Goal: Task Accomplishment & Management: Use online tool/utility

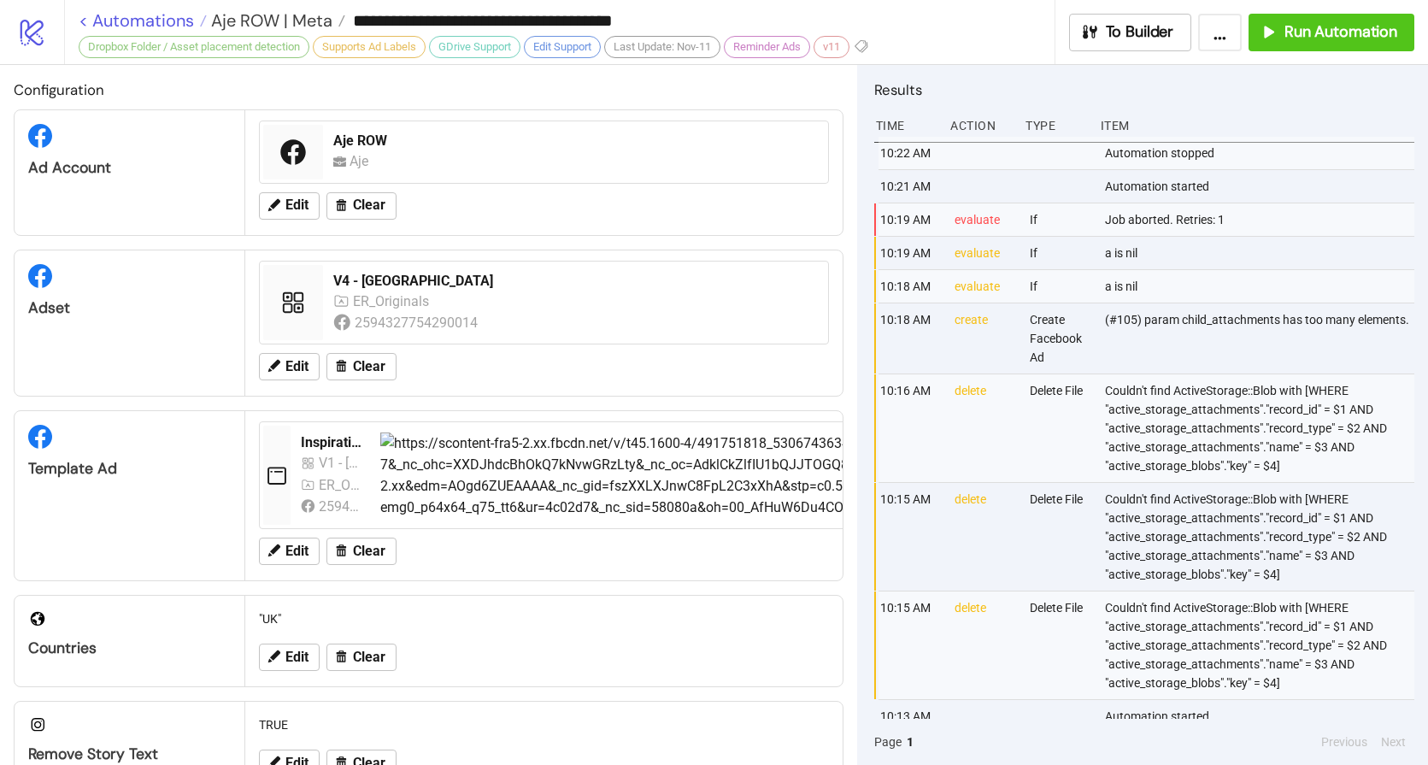
click at [158, 17] on link "< Automations" at bounding box center [143, 20] width 128 height 17
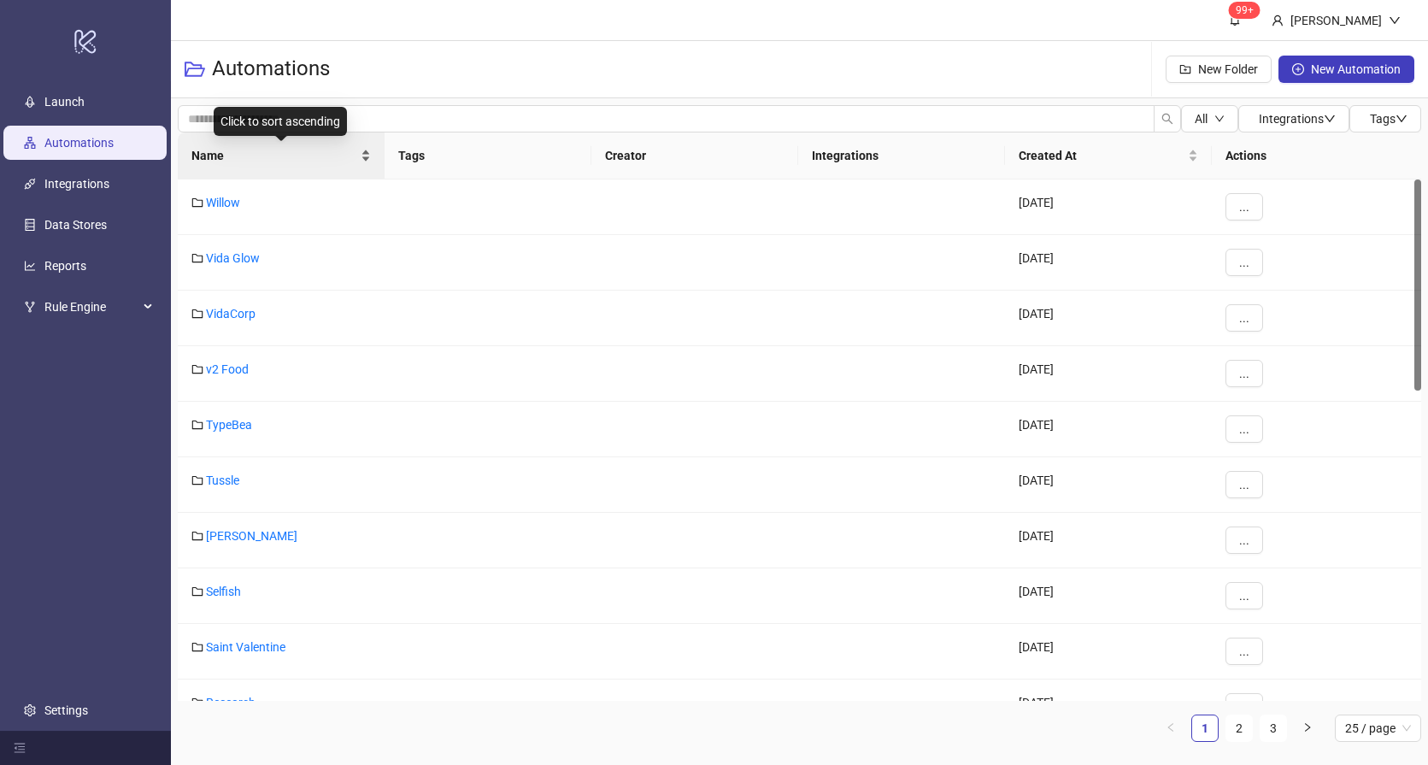
click at [232, 161] on span "Name" at bounding box center [274, 155] width 166 height 19
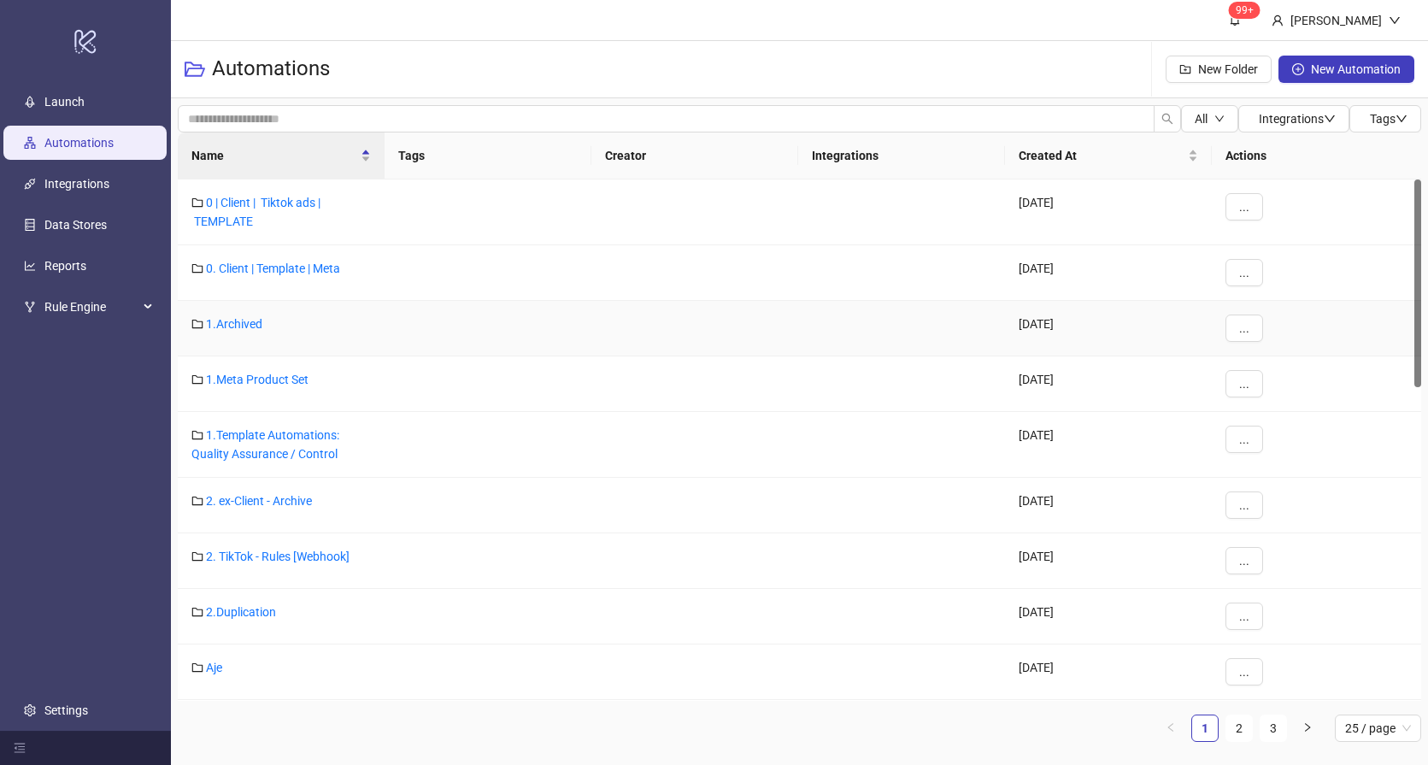
scroll to position [160, 0]
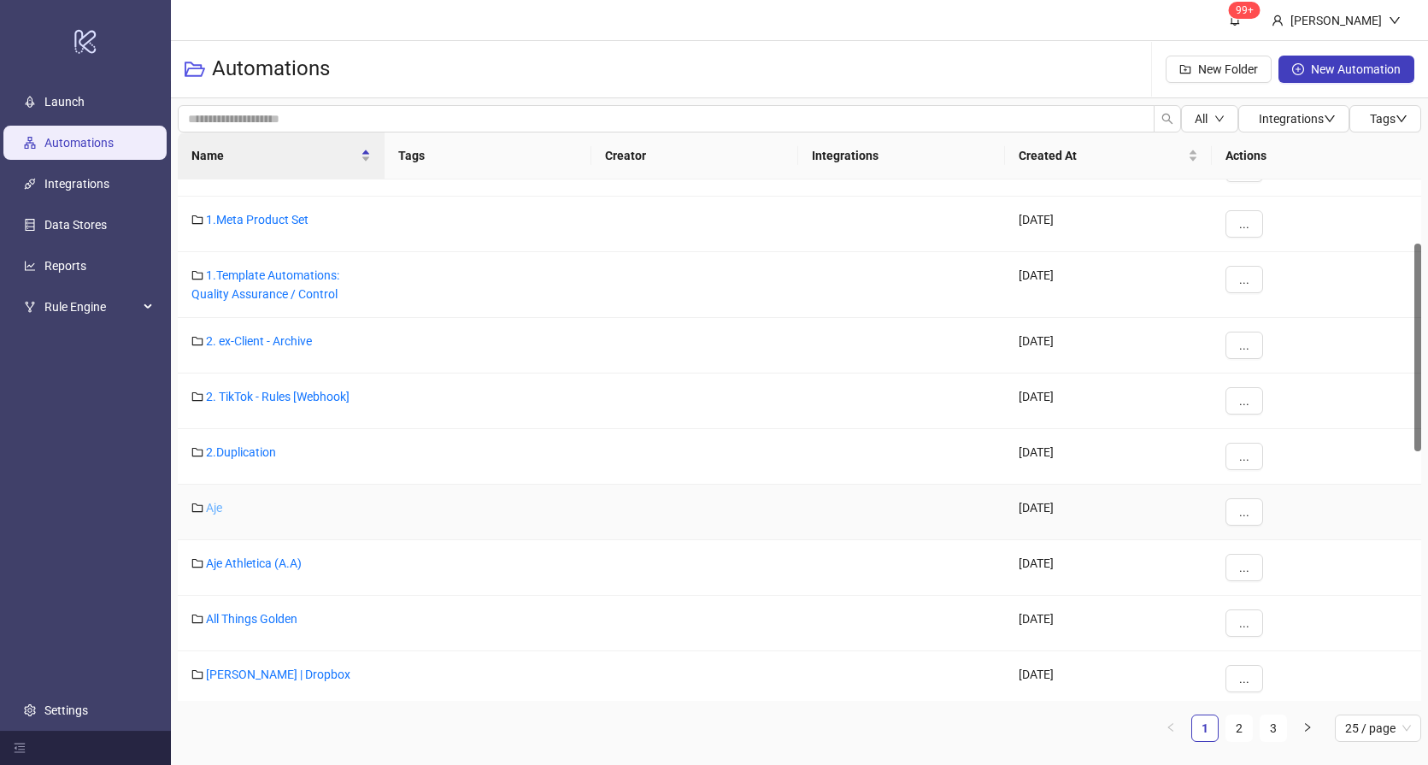
click at [210, 508] on link "Aje" at bounding box center [214, 508] width 16 height 14
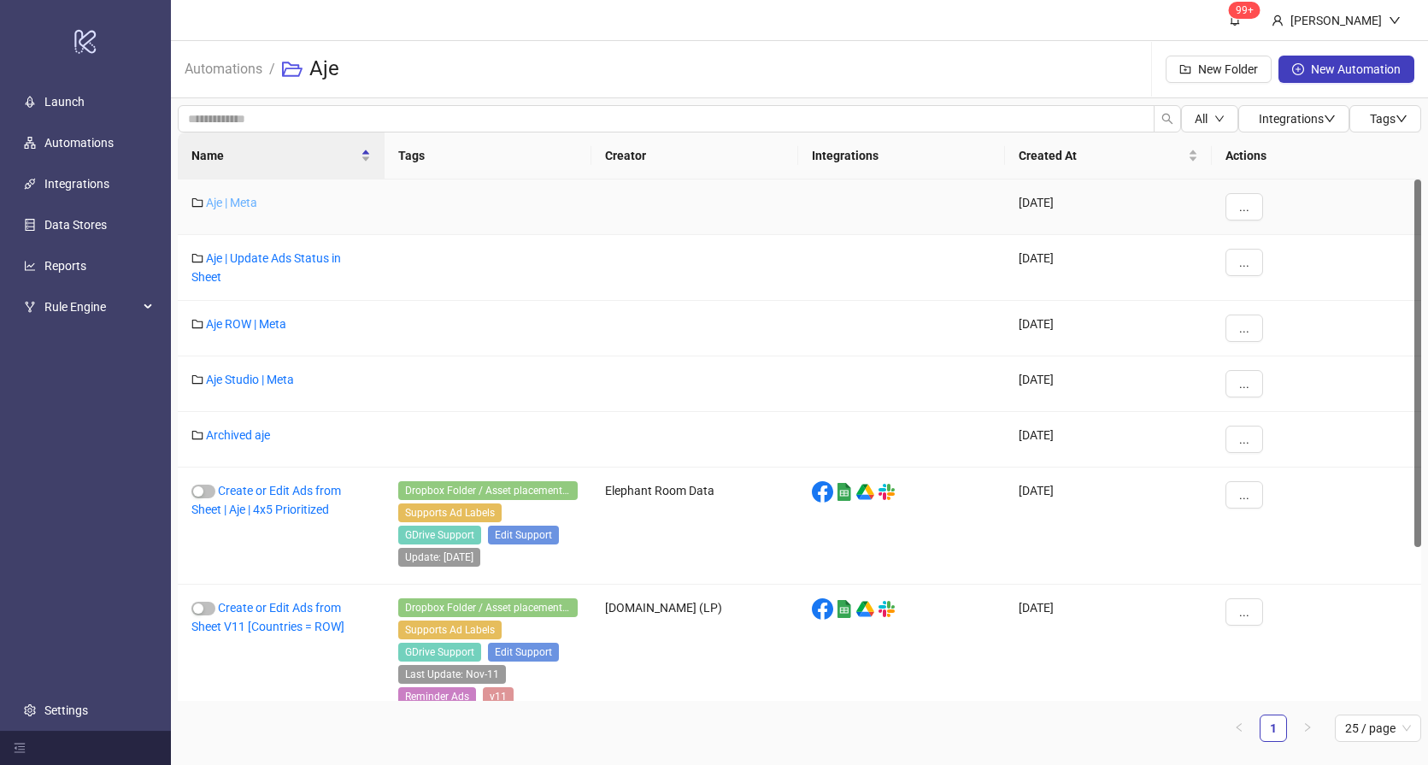
click at [231, 200] on link "Aje | Meta" at bounding box center [231, 203] width 51 height 14
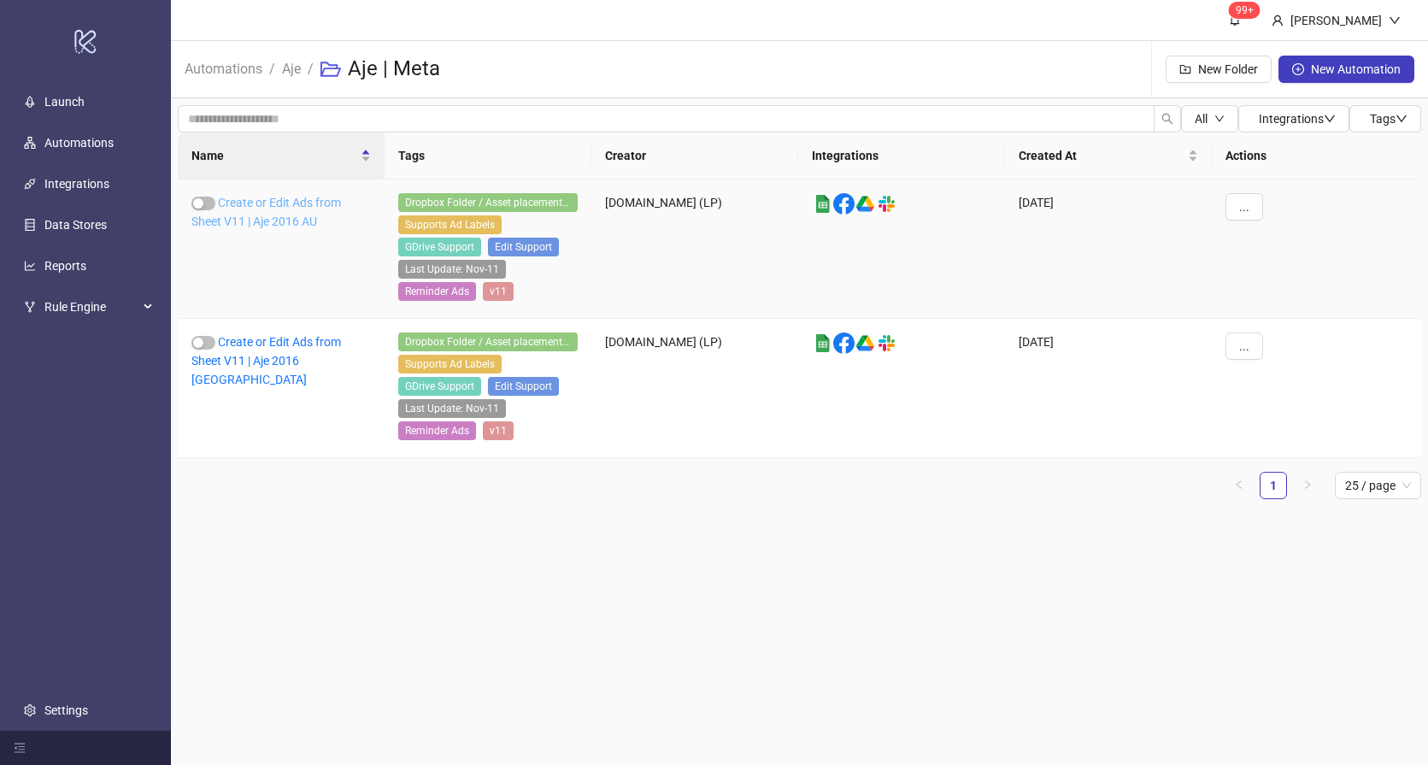
click at [308, 216] on link "Create or Edit Ads from Sheet V11 | Aje 2016 AU" at bounding box center [266, 212] width 150 height 32
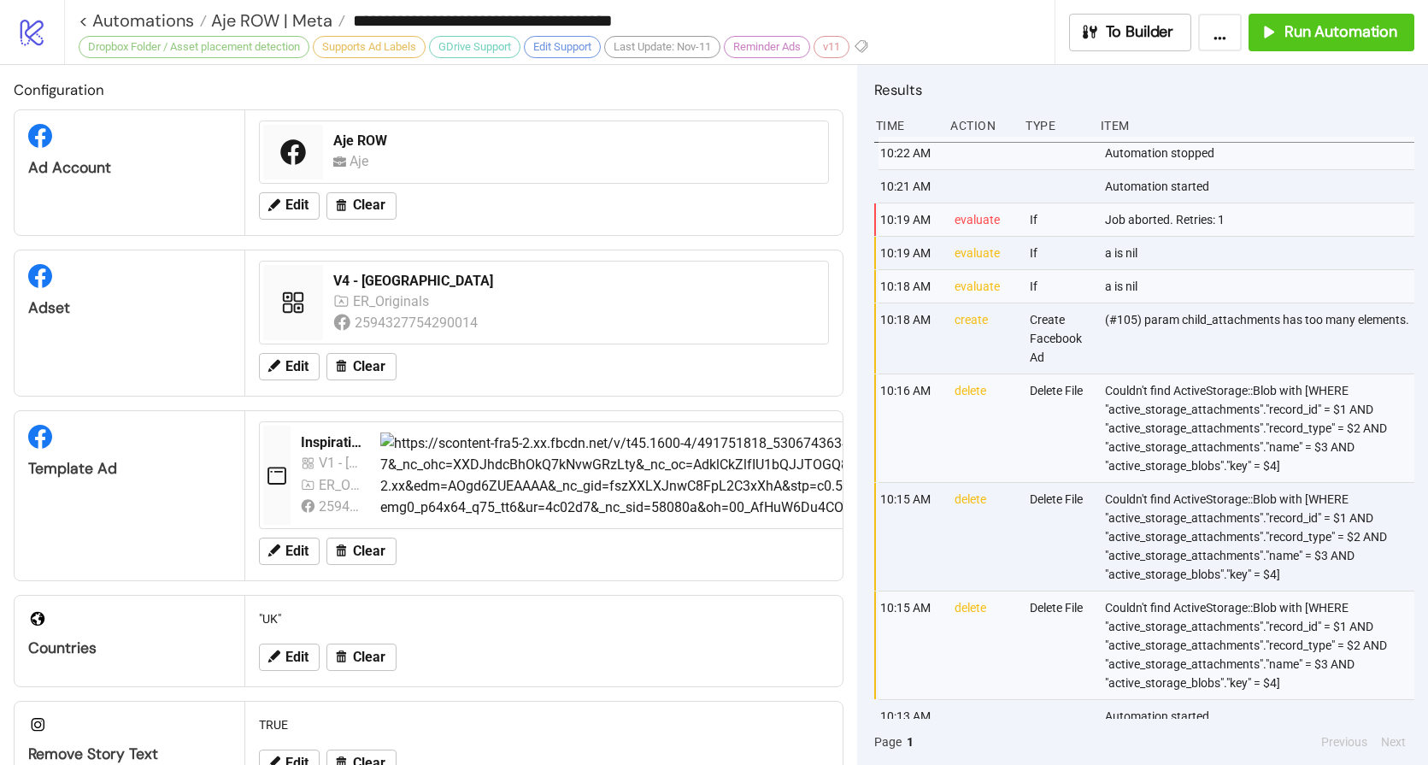
type input "**********"
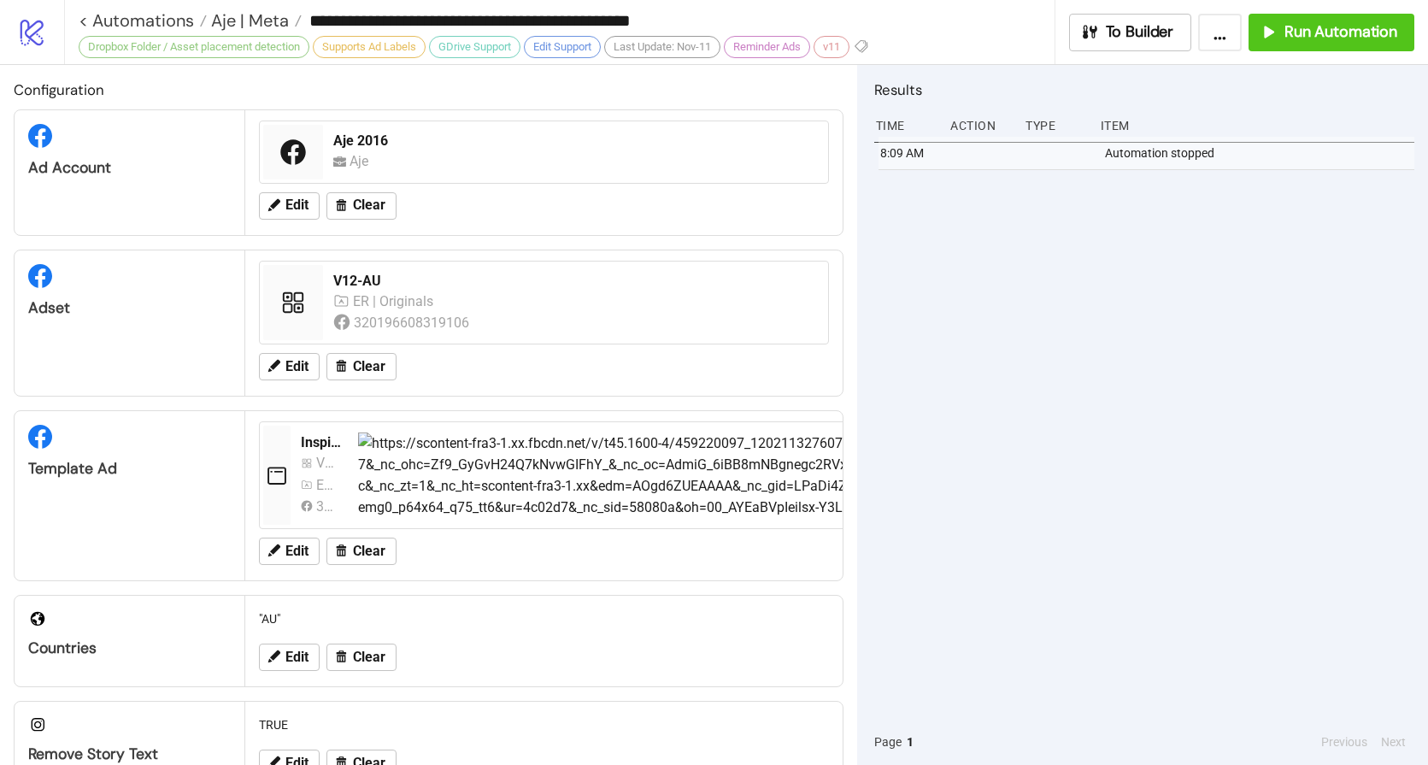
click at [1063, 323] on div "8:09 AM Automation stopped" at bounding box center [1144, 428] width 540 height 582
click at [1311, 38] on span "Run Automation" at bounding box center [1340, 32] width 113 height 20
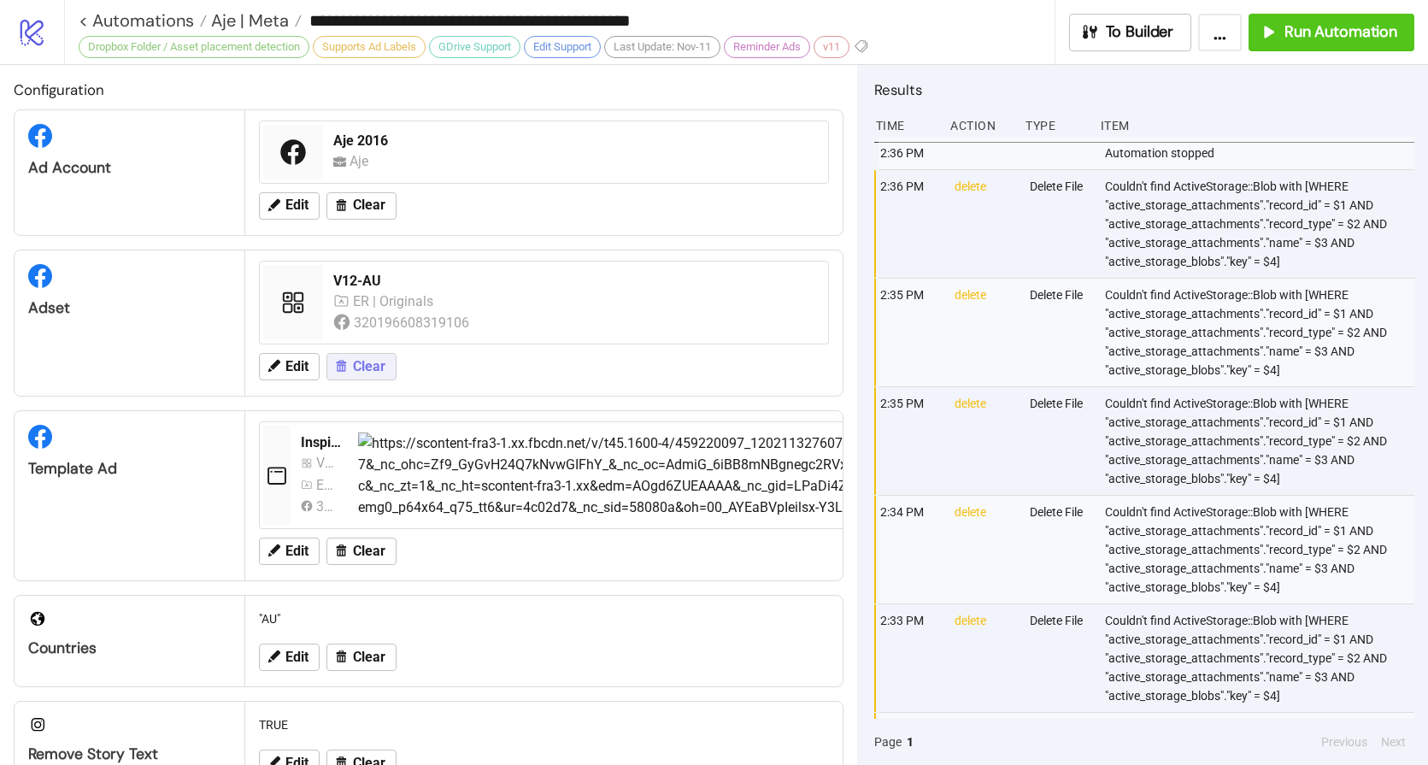
click at [365, 369] on span "Clear" at bounding box center [369, 366] width 32 height 15
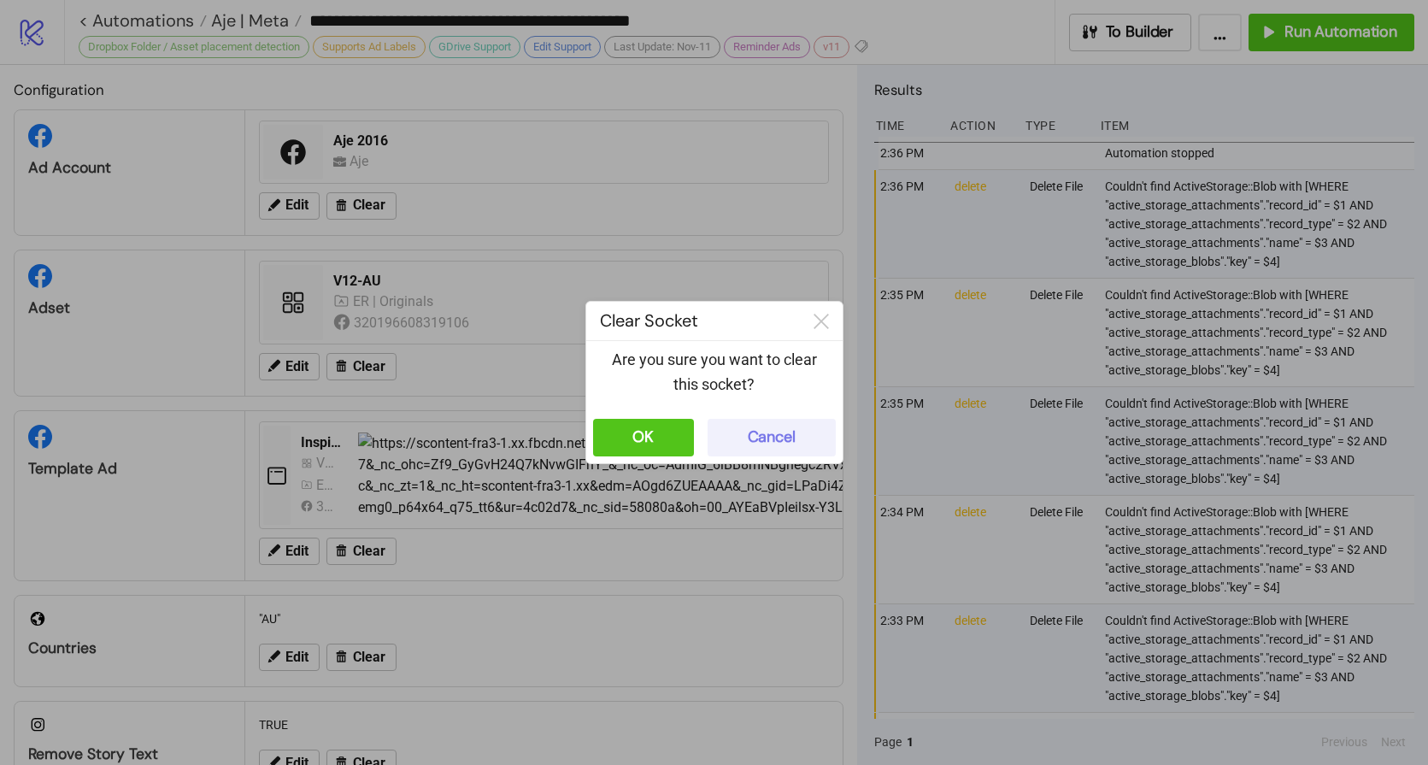
click at [735, 439] on button "Cancel" at bounding box center [771, 438] width 128 height 38
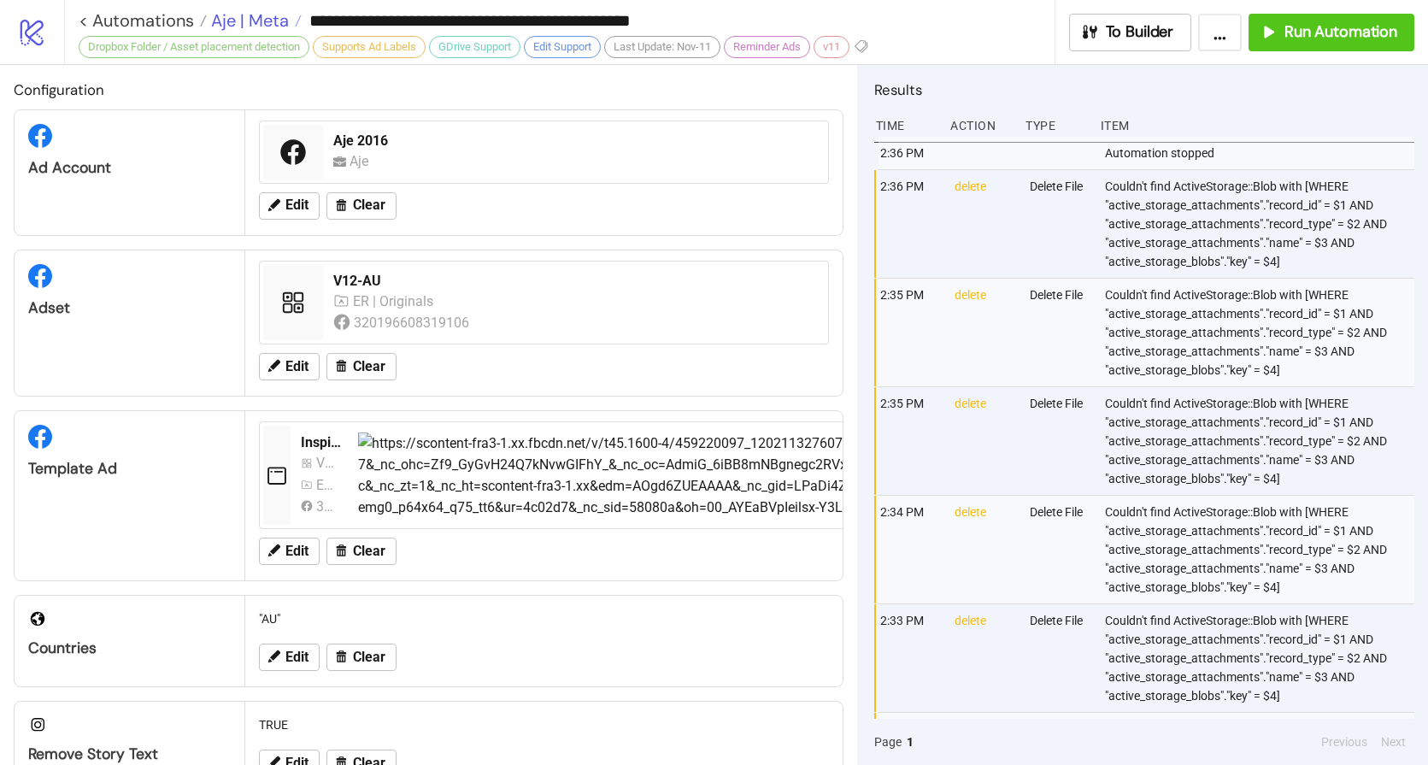
click at [226, 24] on span "Aje | Meta" at bounding box center [248, 20] width 82 height 22
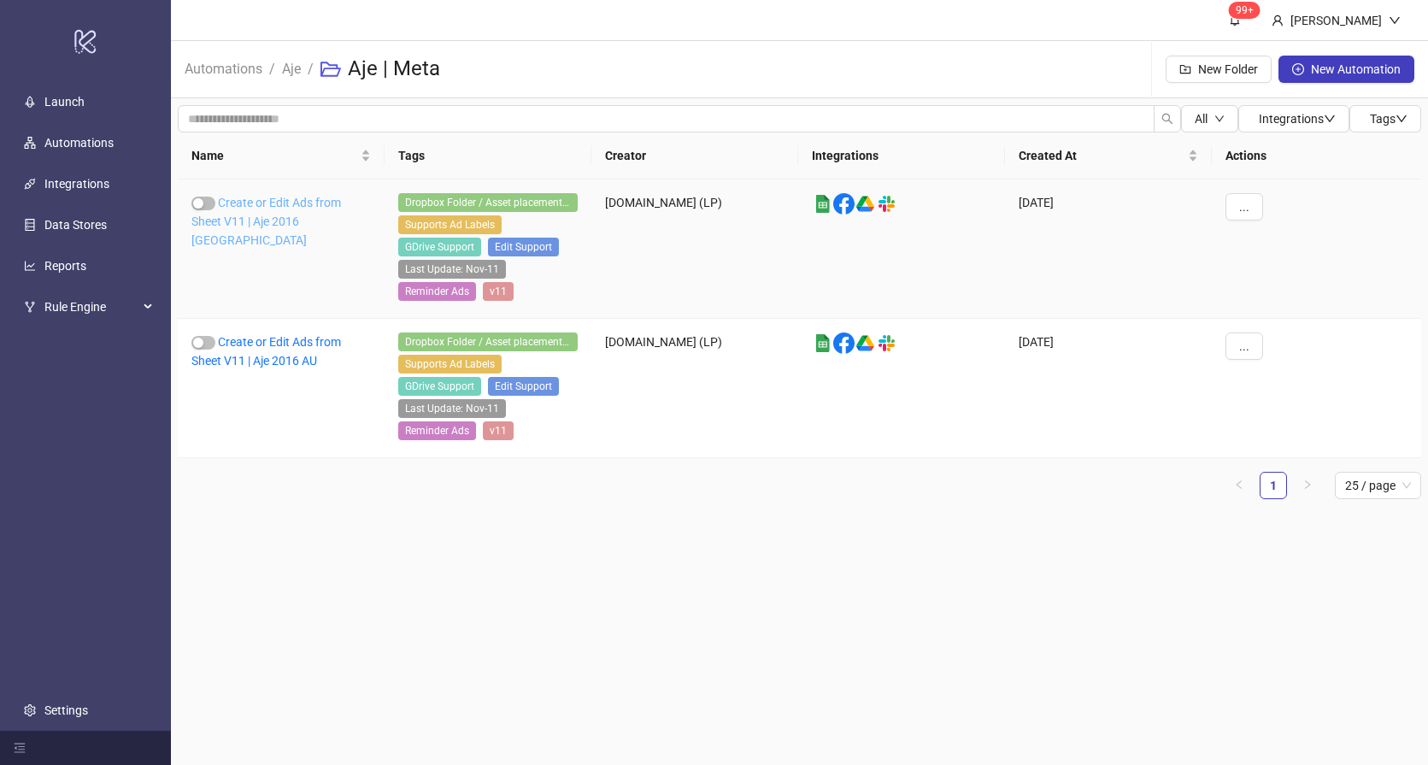
click at [301, 220] on link "Create or Edit Ads from Sheet V11 | Aje 2016 [GEOGRAPHIC_DATA]" at bounding box center [266, 221] width 150 height 51
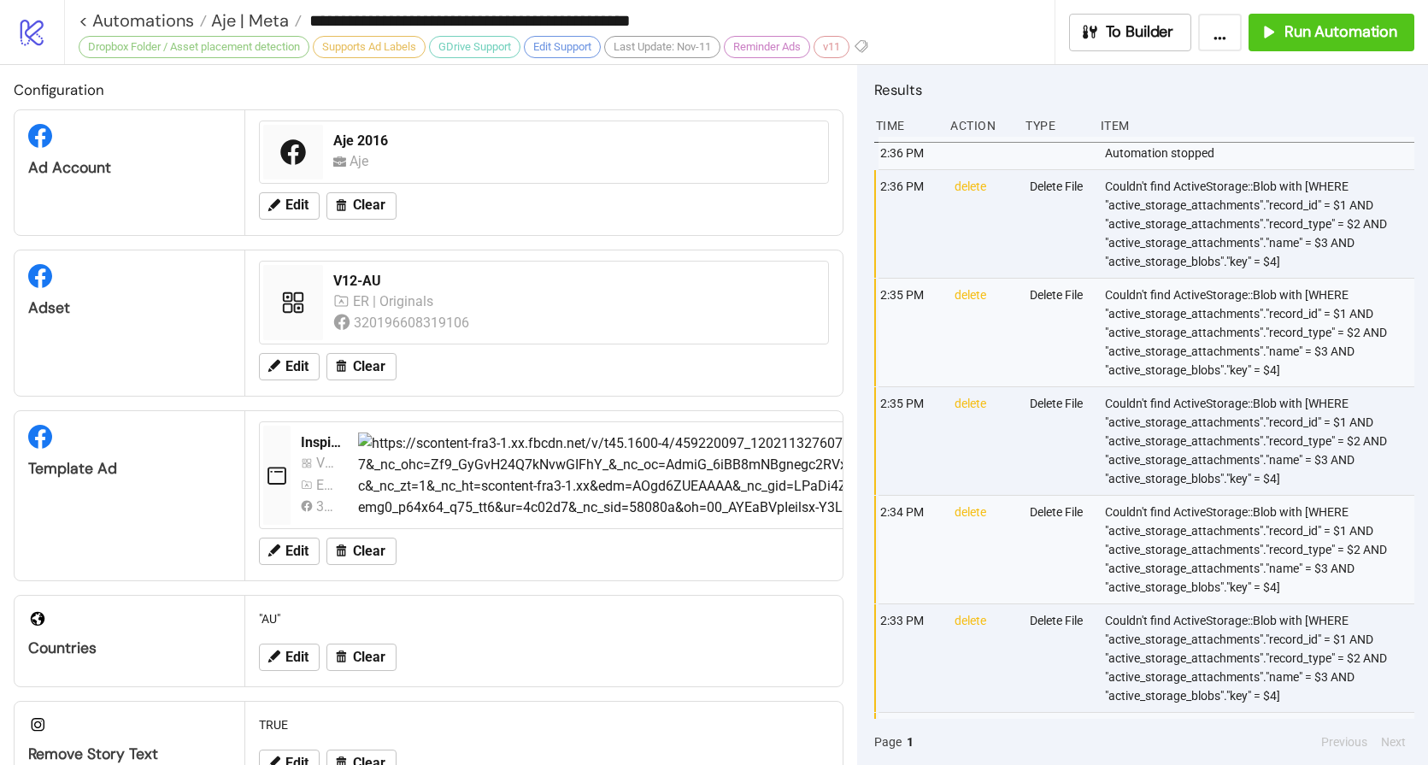
type input "**********"
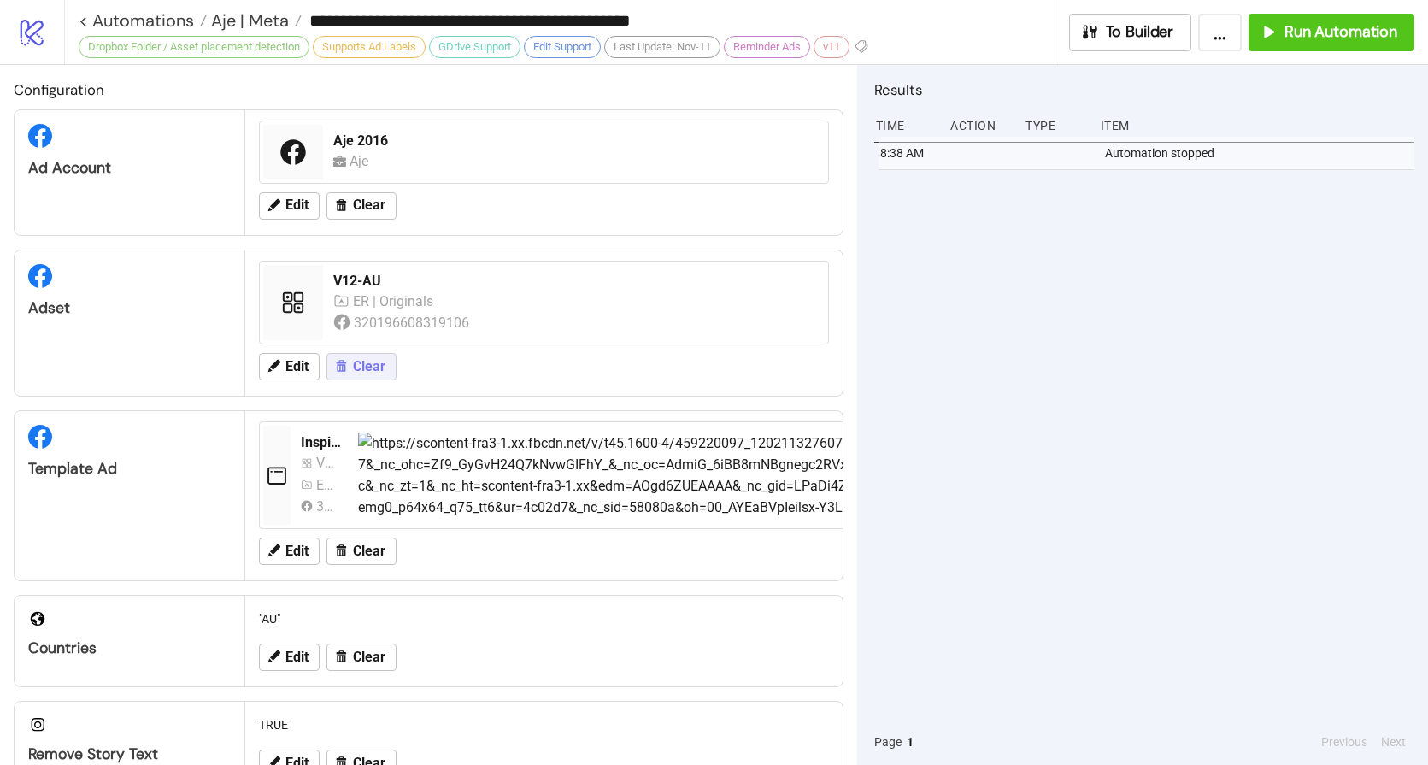
click at [368, 374] on button "Clear" at bounding box center [361, 366] width 70 height 27
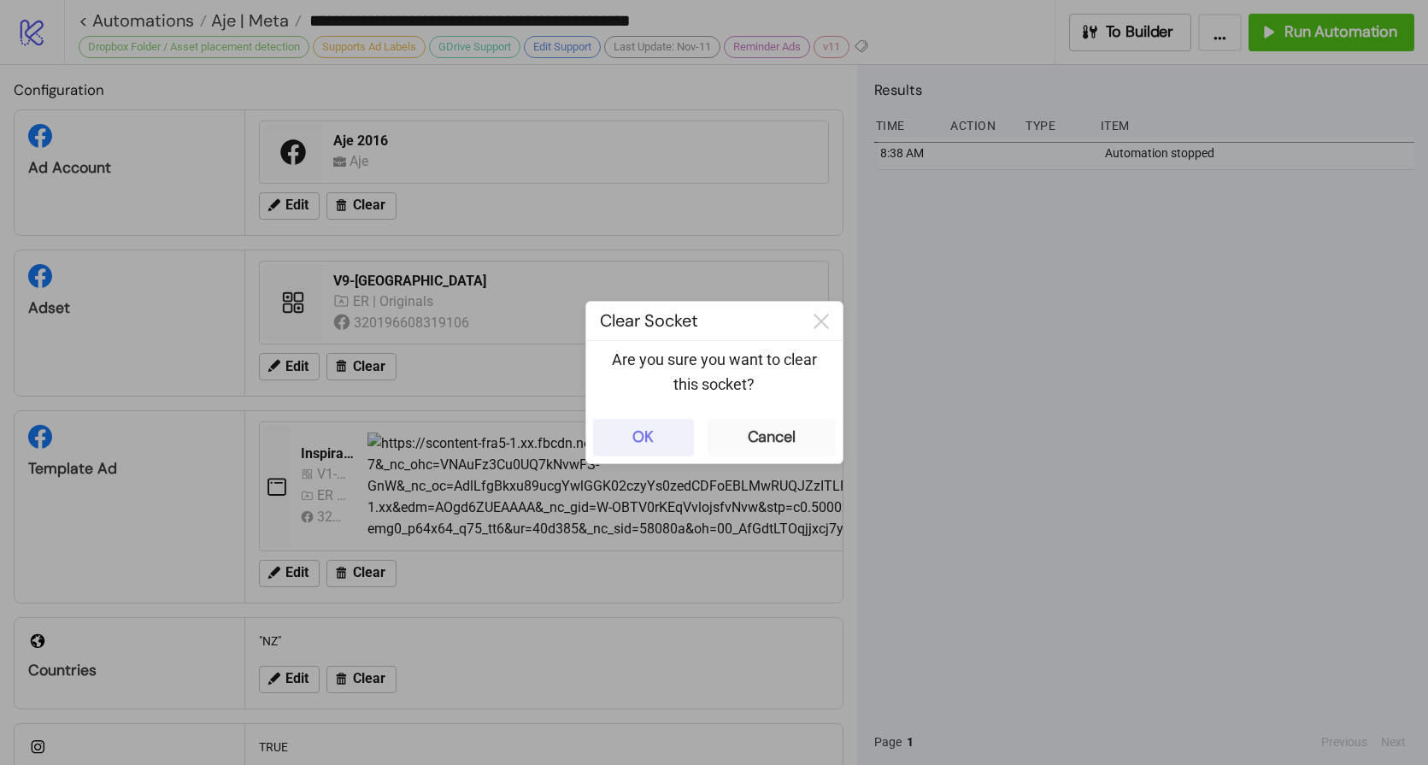
click at [655, 441] on button "OK" at bounding box center [643, 438] width 101 height 38
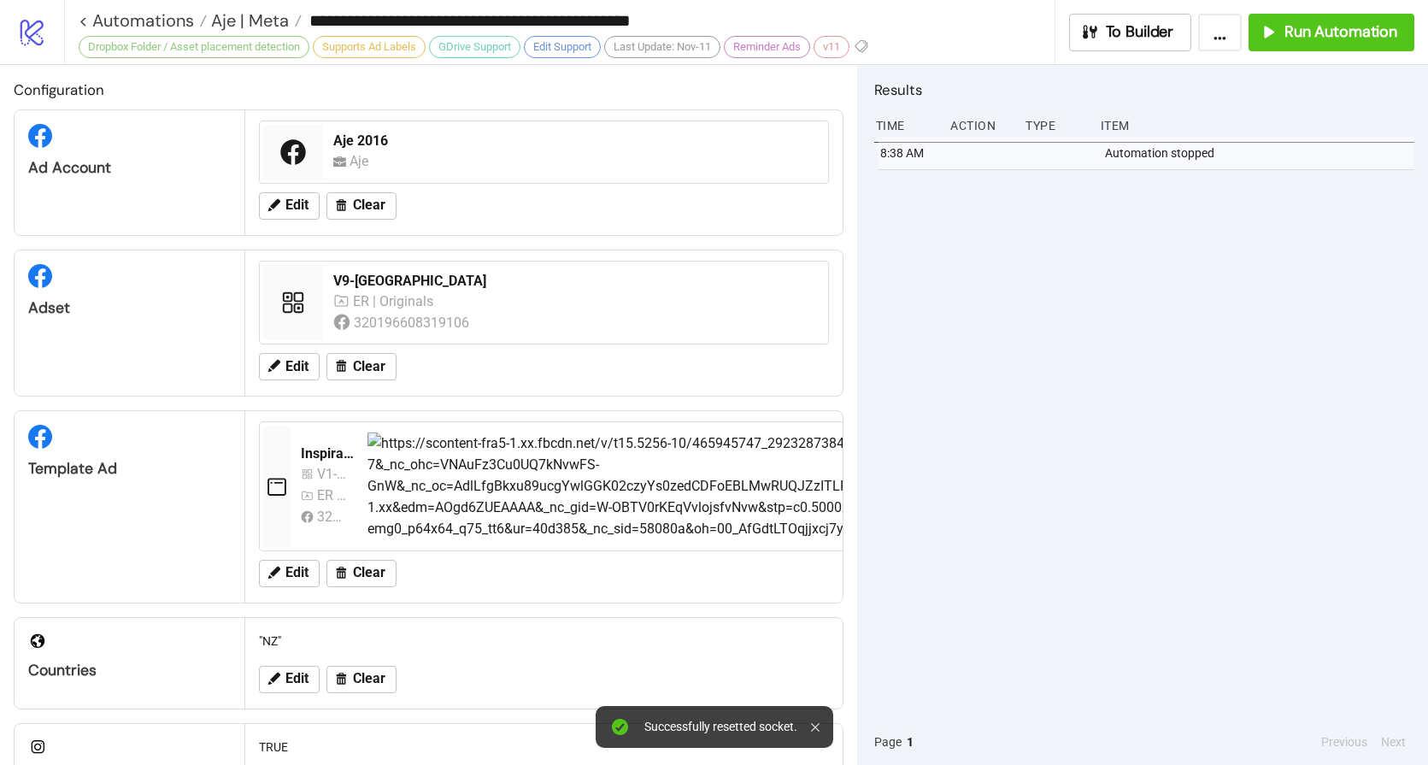
click at [813, 732] on div at bounding box center [818, 727] width 15 height 28
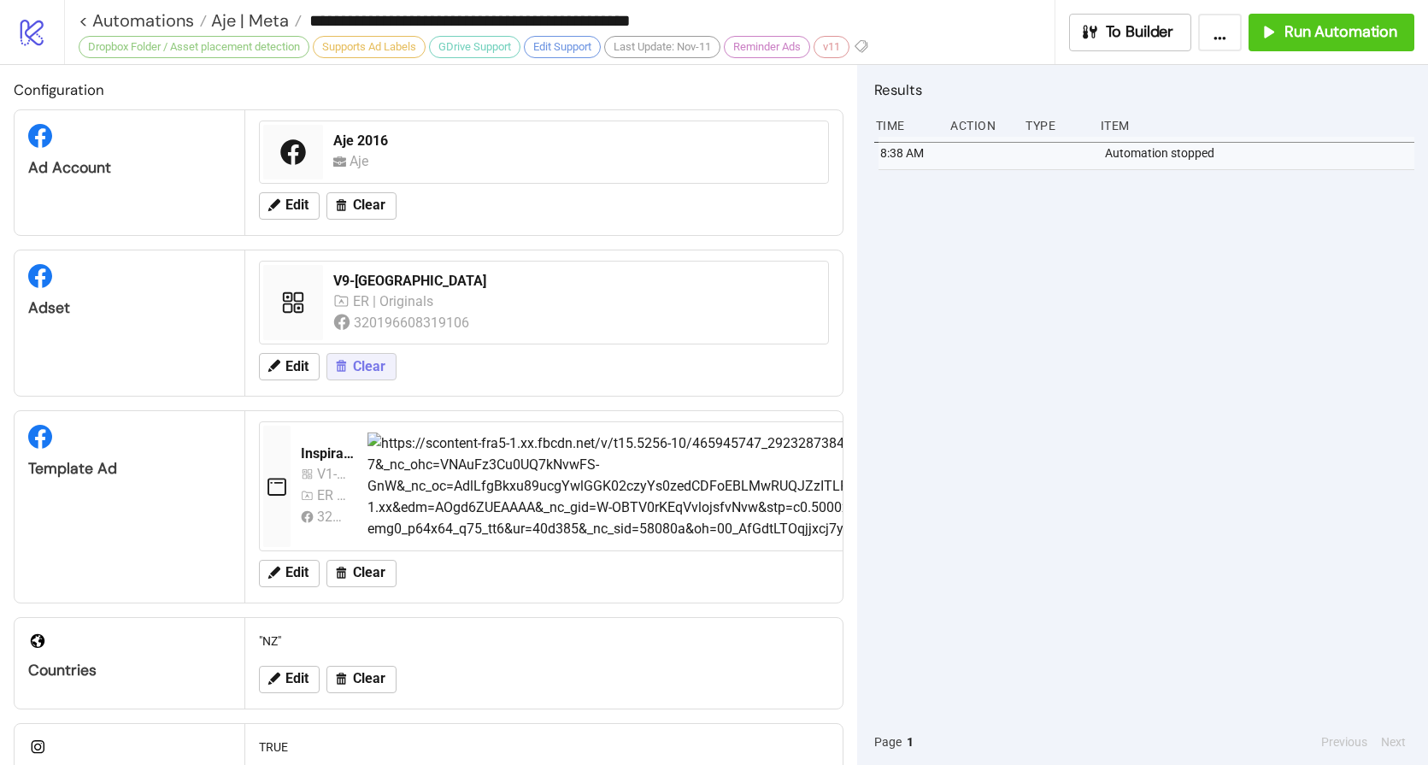
click at [361, 376] on button "Clear" at bounding box center [361, 366] width 70 height 27
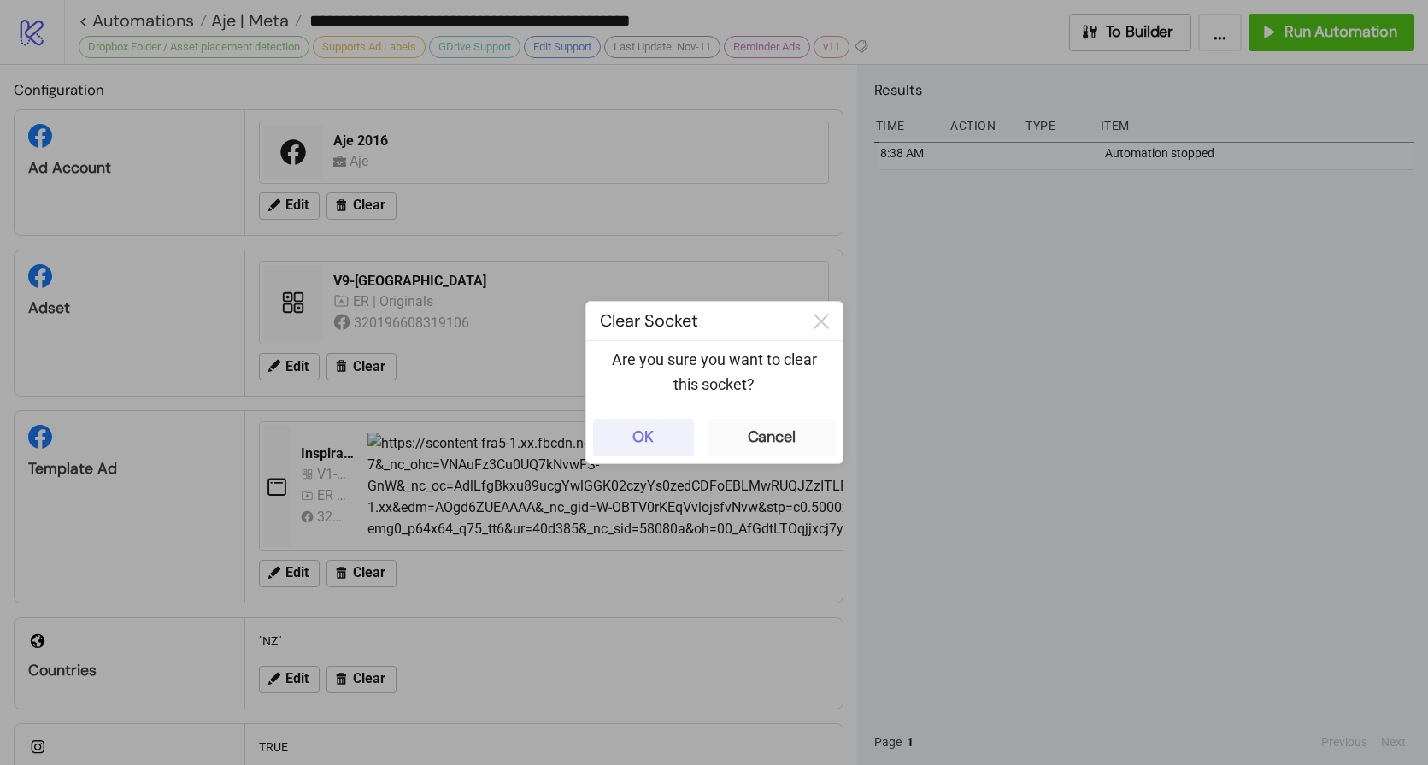
click at [633, 443] on div "OK" at bounding box center [642, 437] width 21 height 20
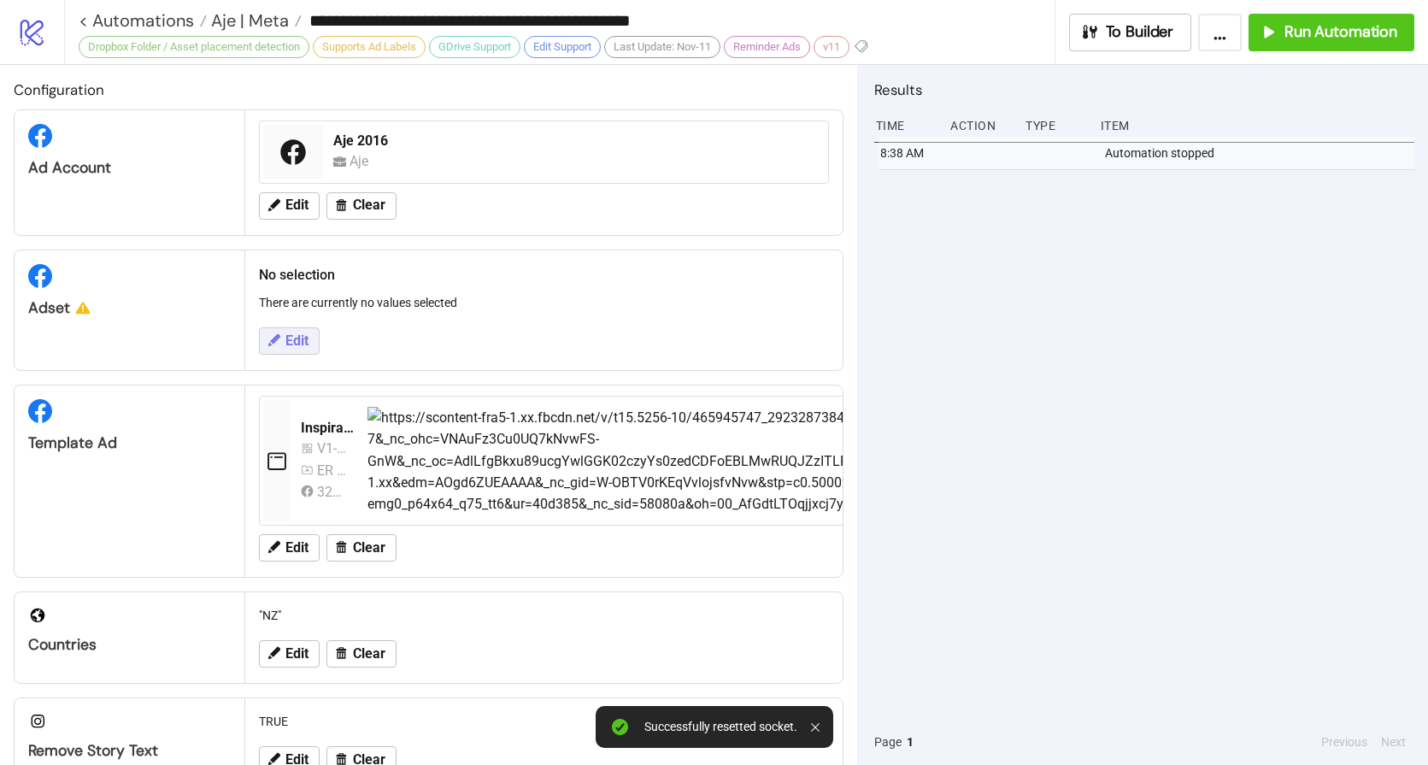
click at [307, 337] on span "Edit" at bounding box center [296, 340] width 23 height 15
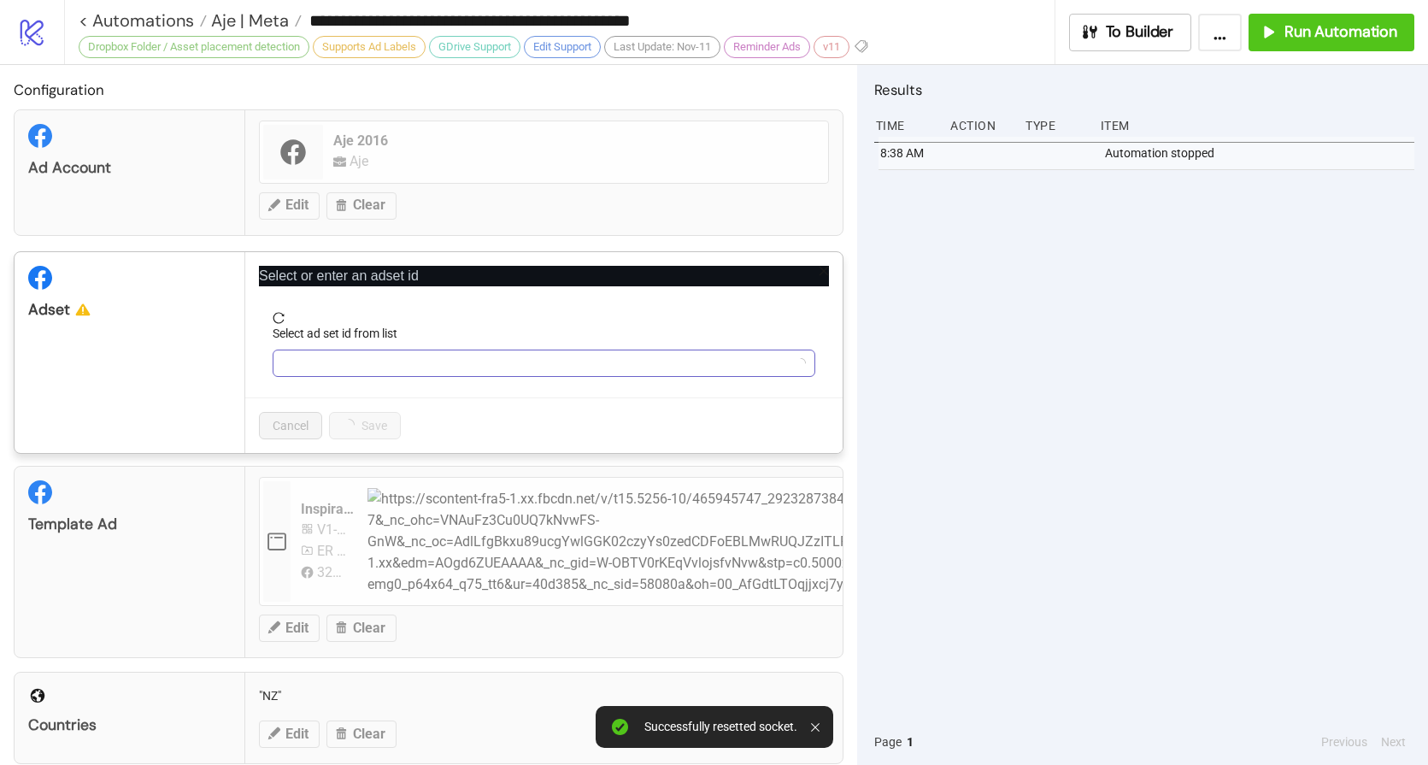
click at [385, 362] on input "Select ad set id from list" at bounding box center [536, 363] width 507 height 26
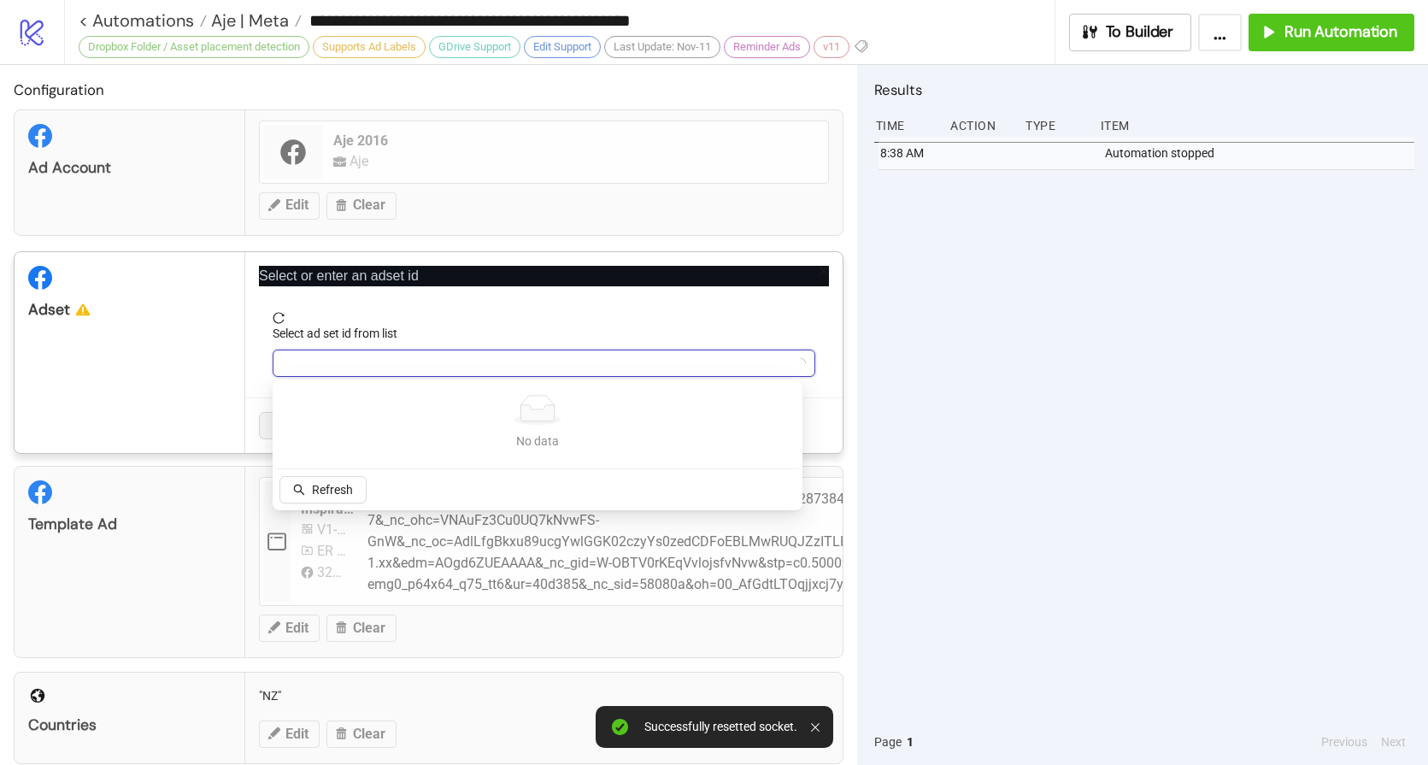
paste input "**********"
type input "**********"
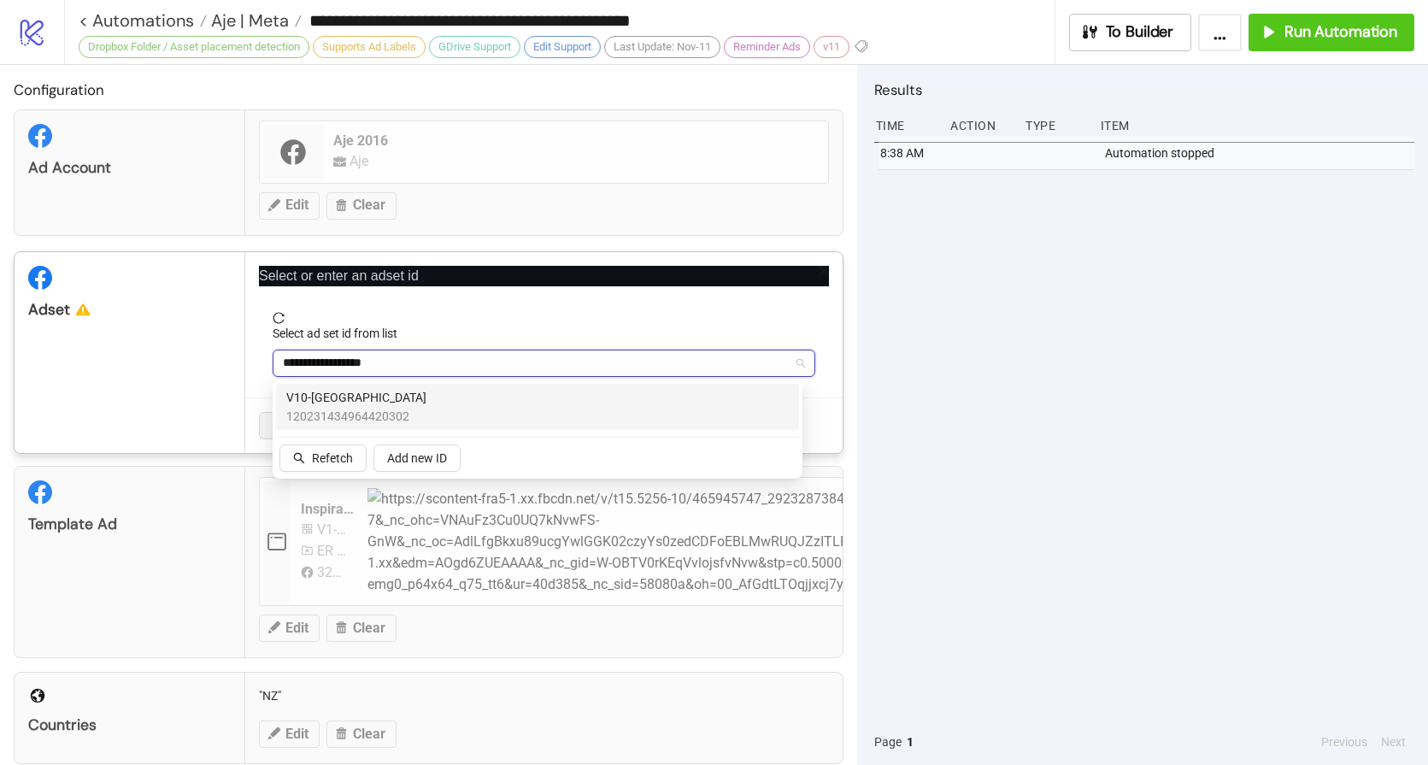
click at [322, 396] on span "V10-[GEOGRAPHIC_DATA]" at bounding box center [356, 397] width 140 height 19
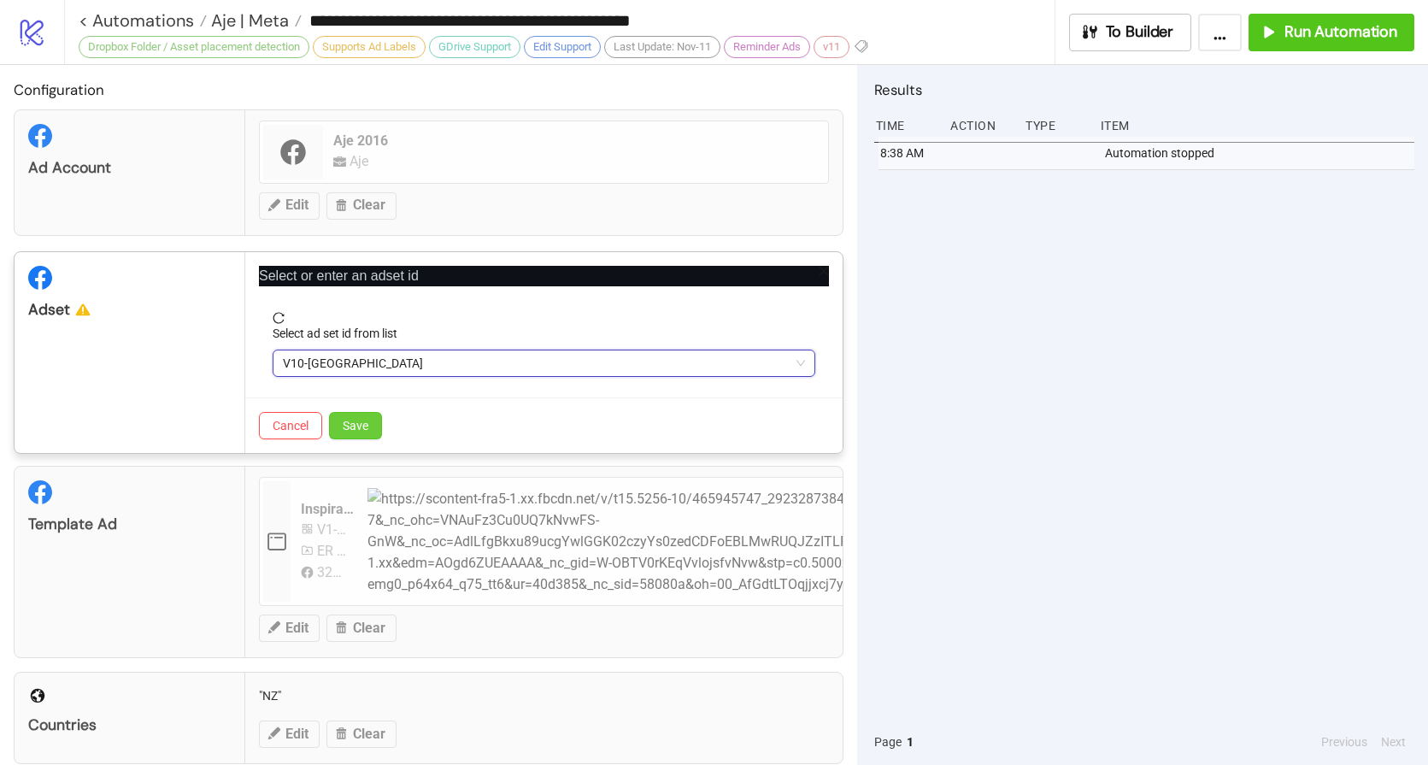
click at [377, 424] on button "Save" at bounding box center [355, 425] width 53 height 27
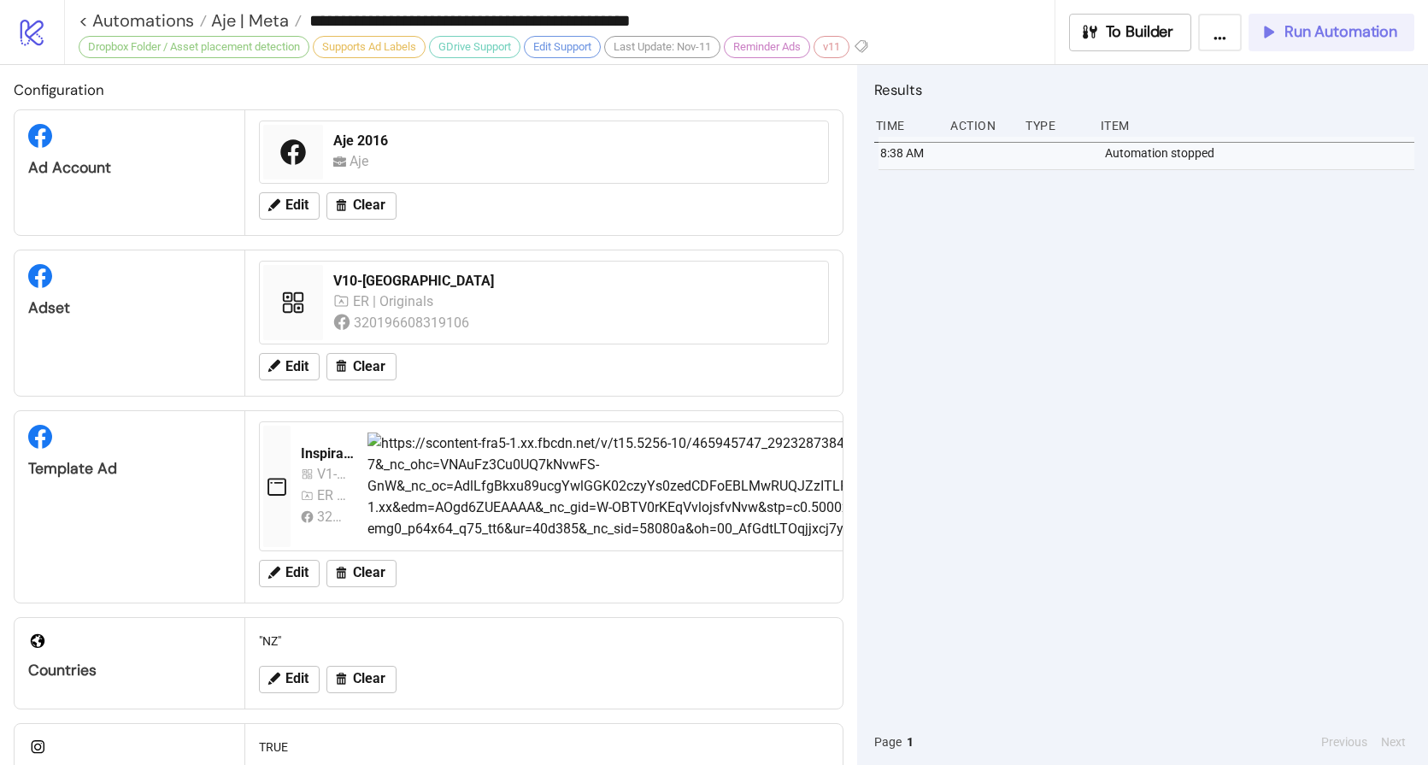
click at [1306, 36] on span "Run Automation" at bounding box center [1340, 32] width 113 height 20
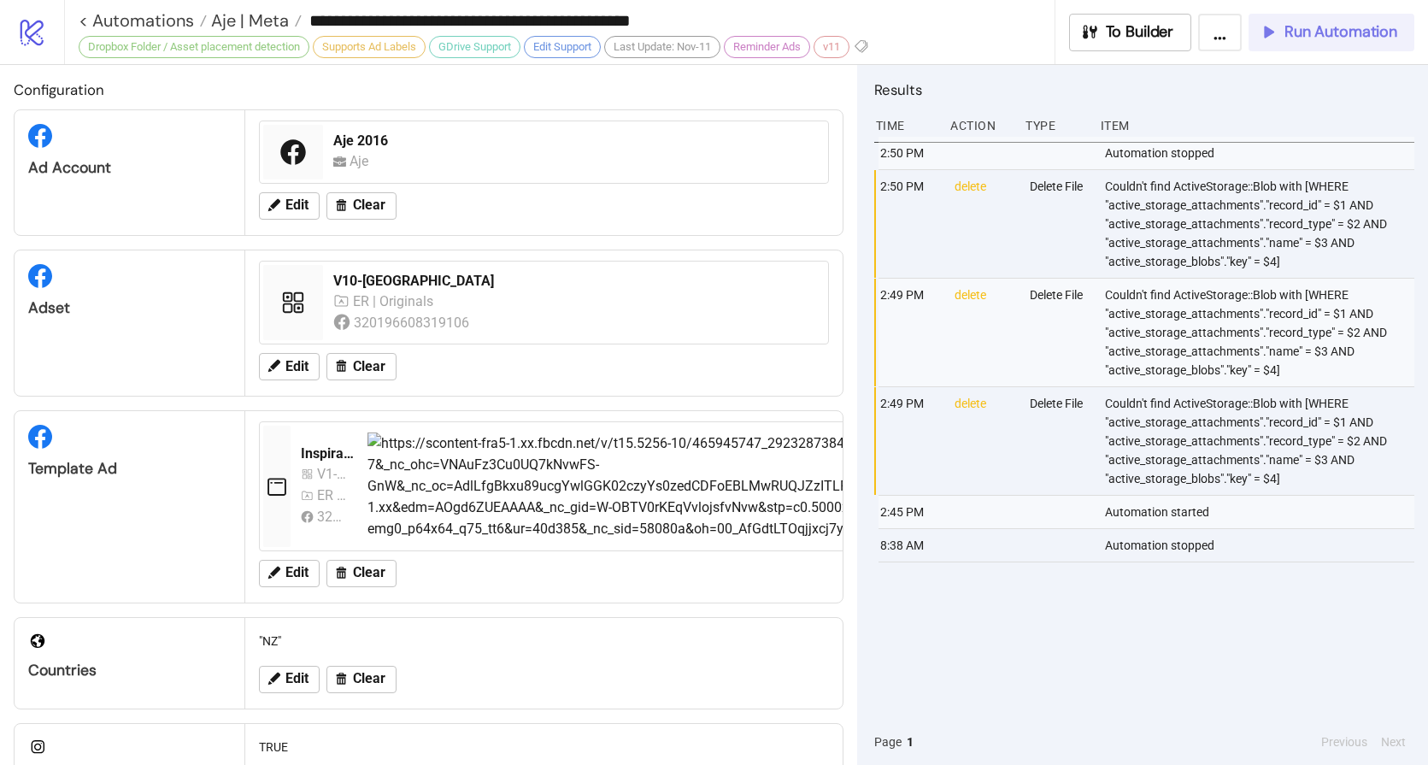
click at [1324, 38] on span "Run Automation" at bounding box center [1340, 32] width 113 height 20
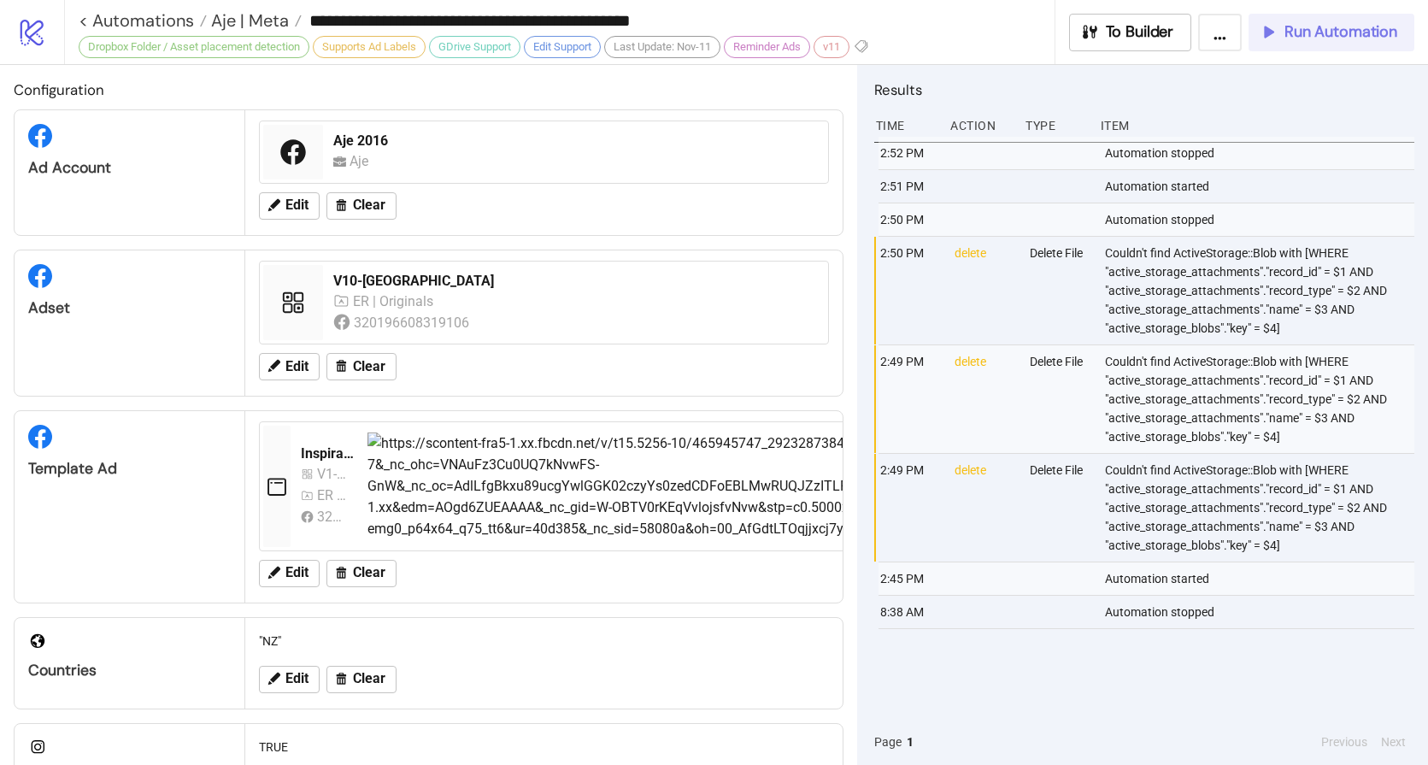
click at [1321, 37] on span "Run Automation" at bounding box center [1340, 32] width 113 height 20
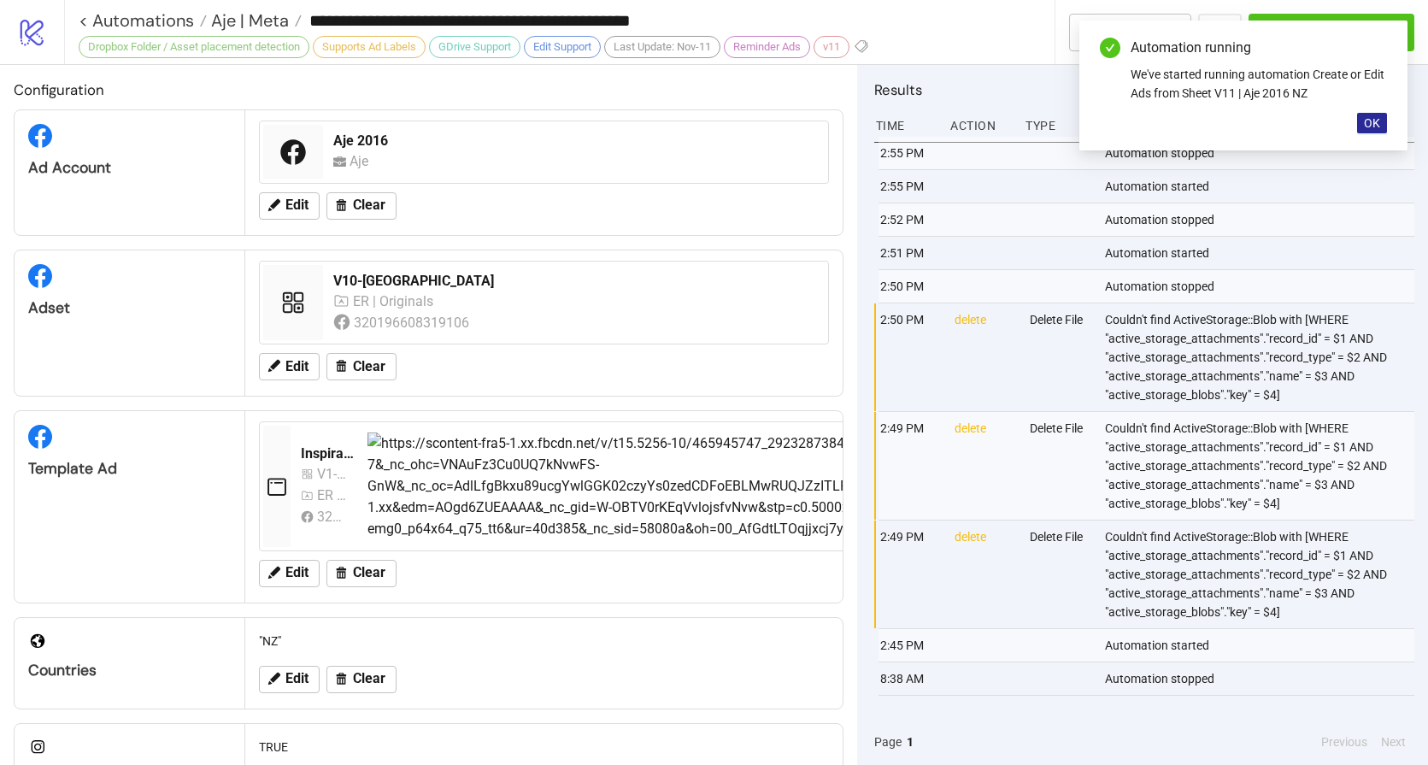
click at [1371, 116] on span "OK" at bounding box center [1372, 123] width 16 height 14
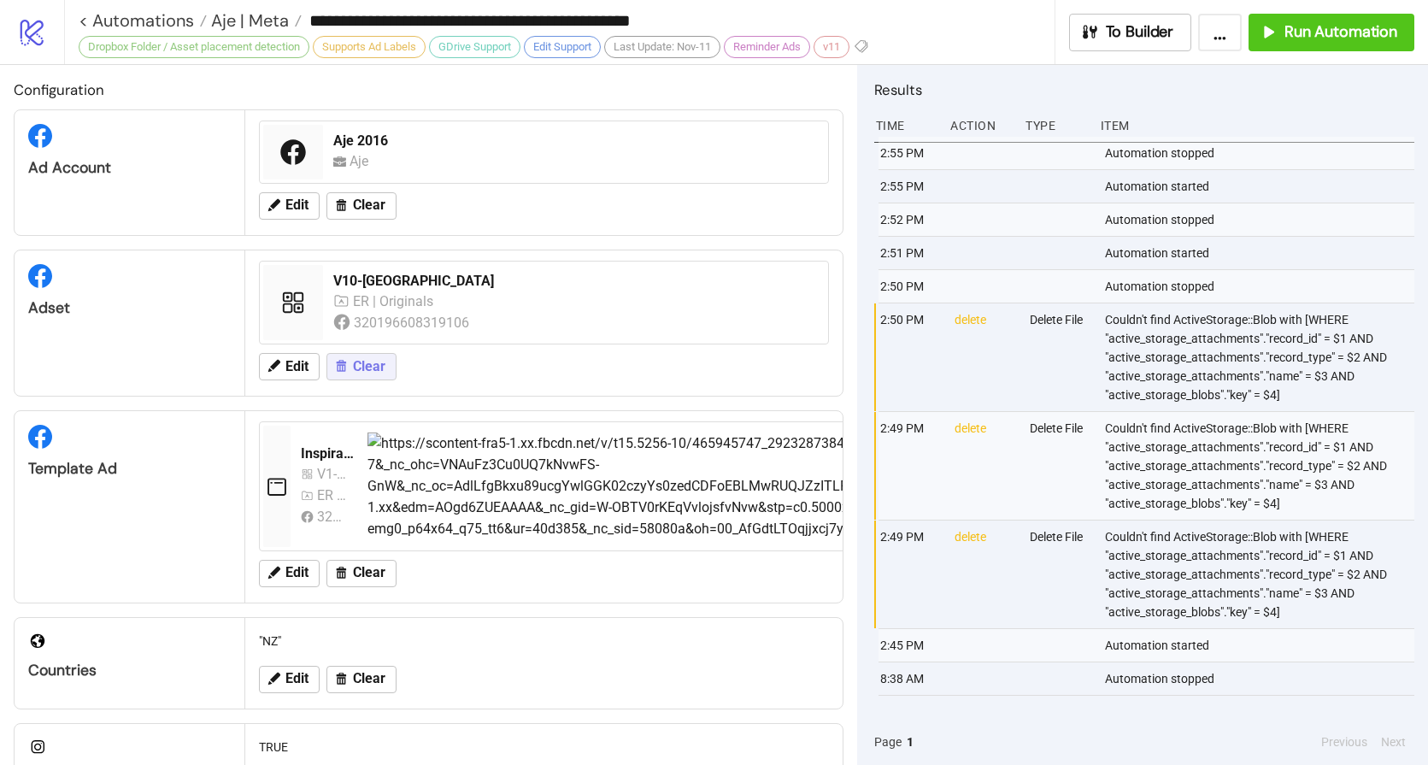
click at [367, 367] on span "Clear" at bounding box center [369, 366] width 32 height 15
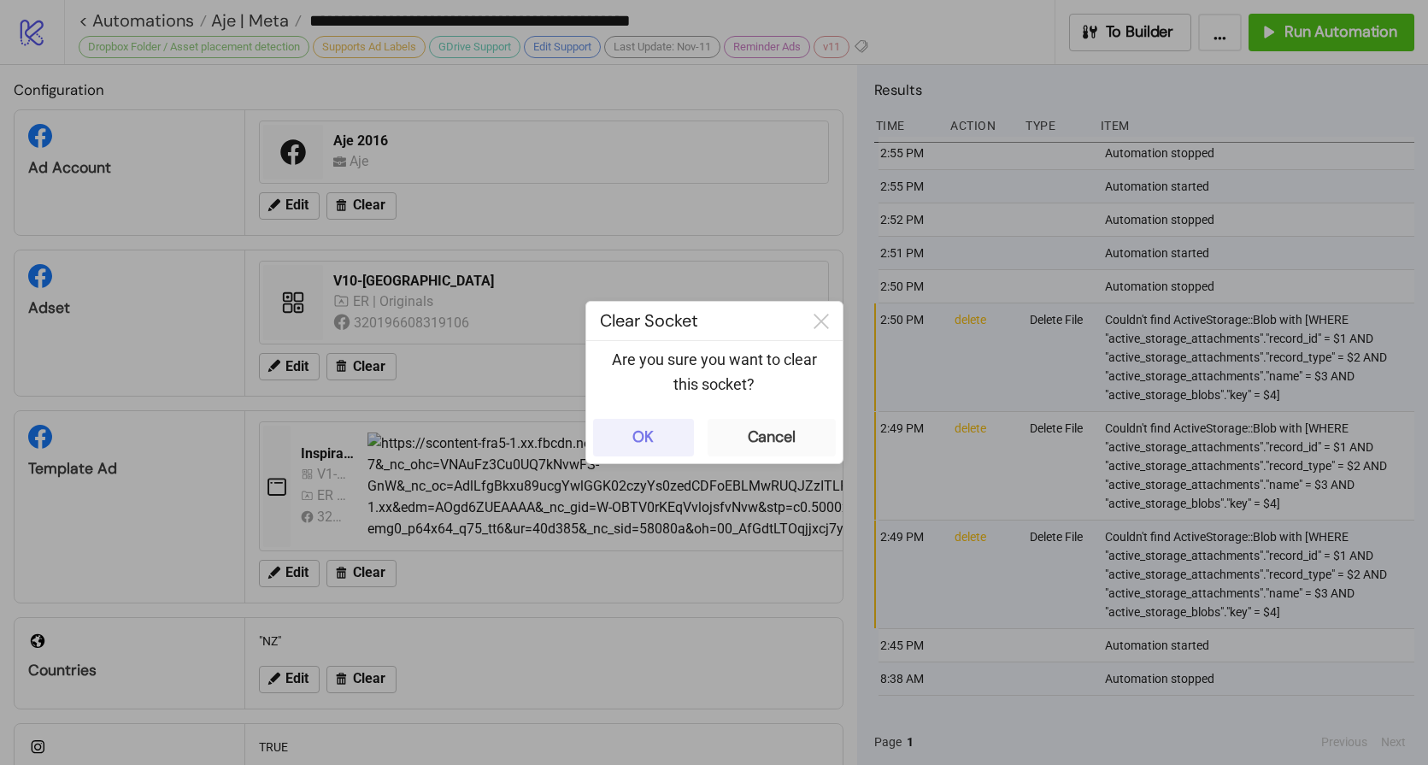
click at [618, 432] on button "OK" at bounding box center [643, 438] width 101 height 38
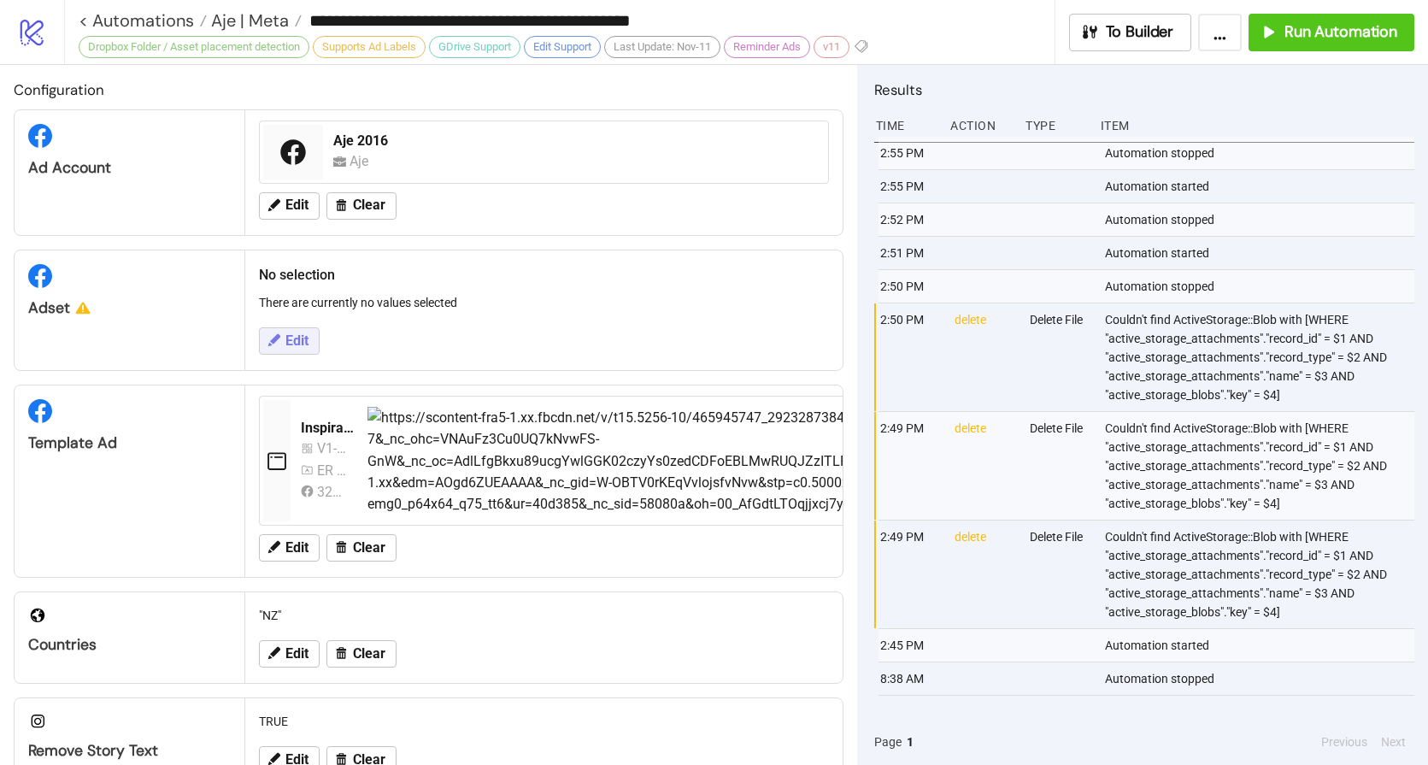
click at [297, 339] on span "Edit" at bounding box center [296, 340] width 23 height 15
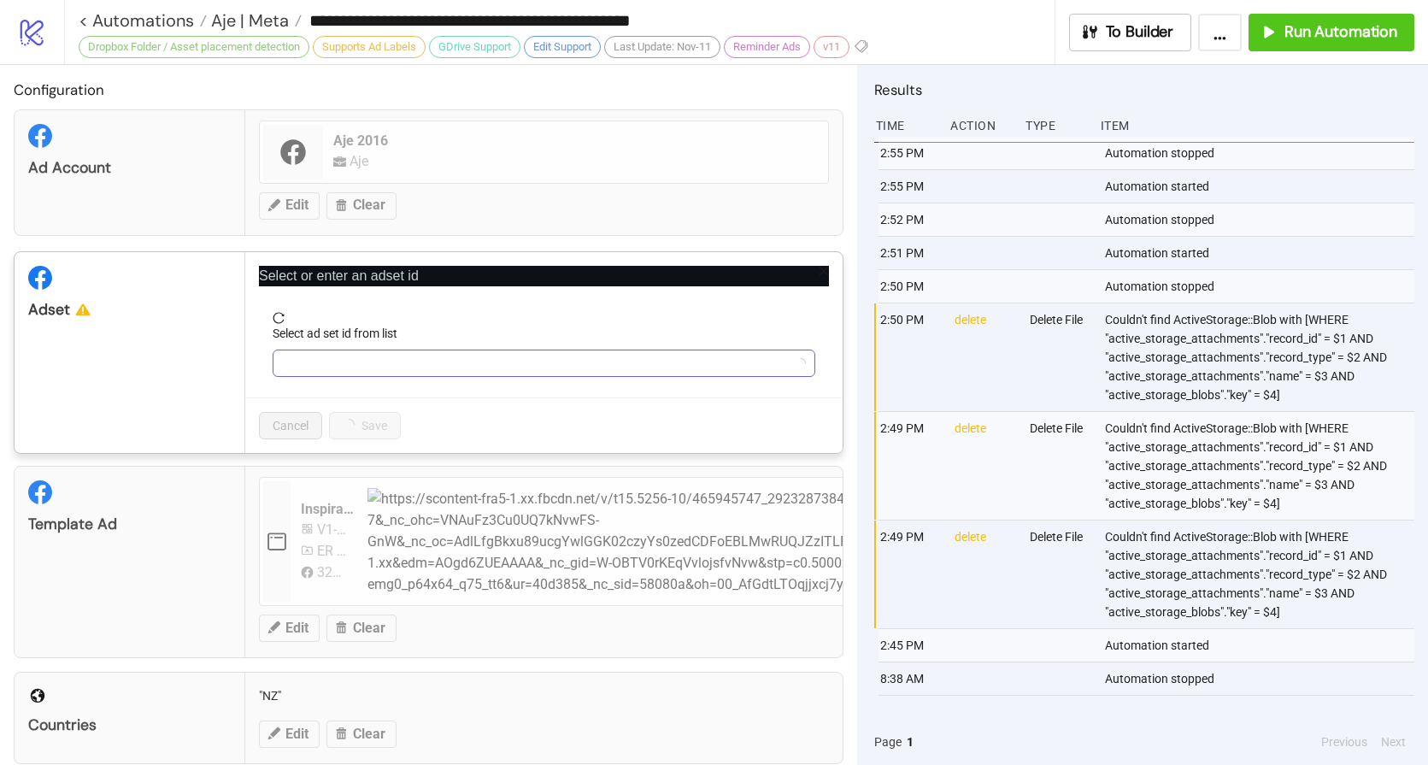
click at [367, 361] on input "Select ad set id from list" at bounding box center [536, 363] width 507 height 26
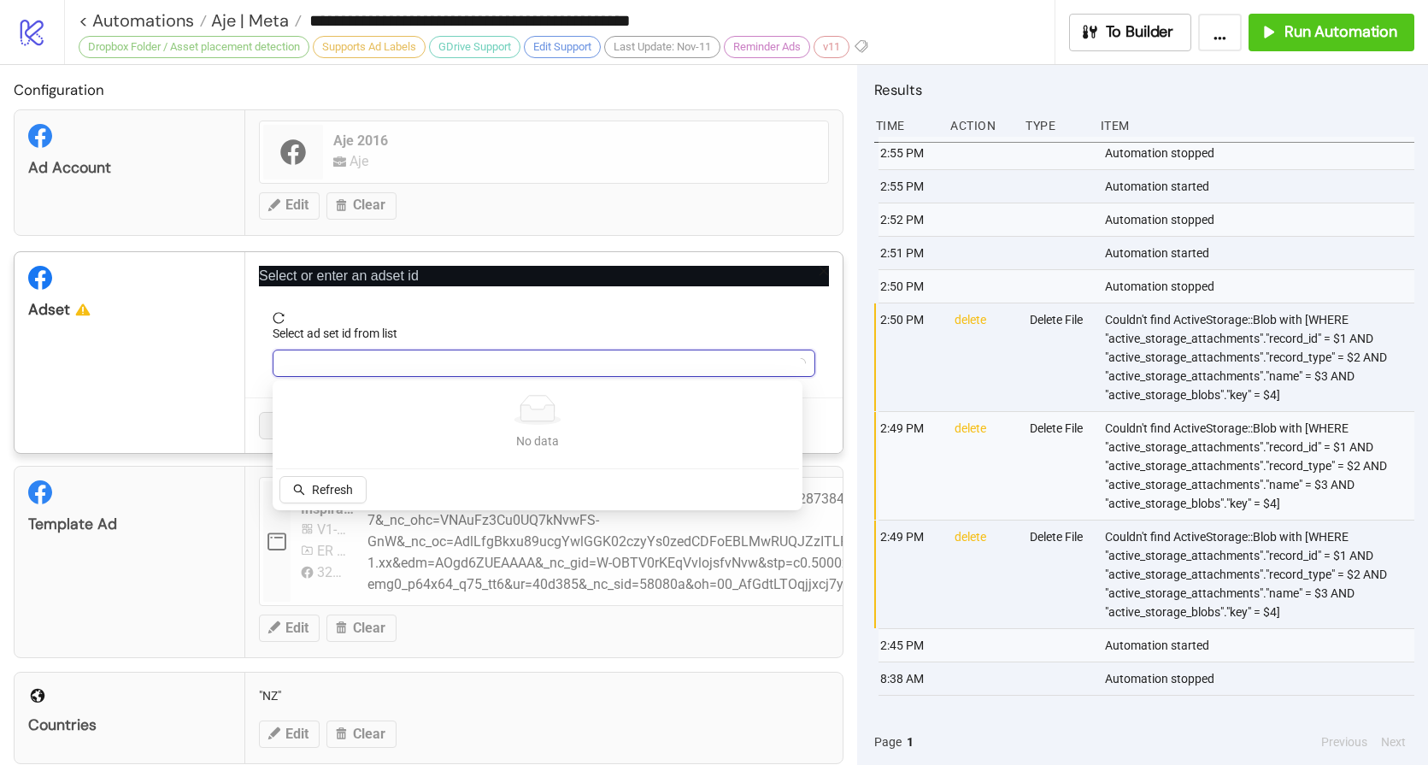
paste input "**********"
type input "**********"
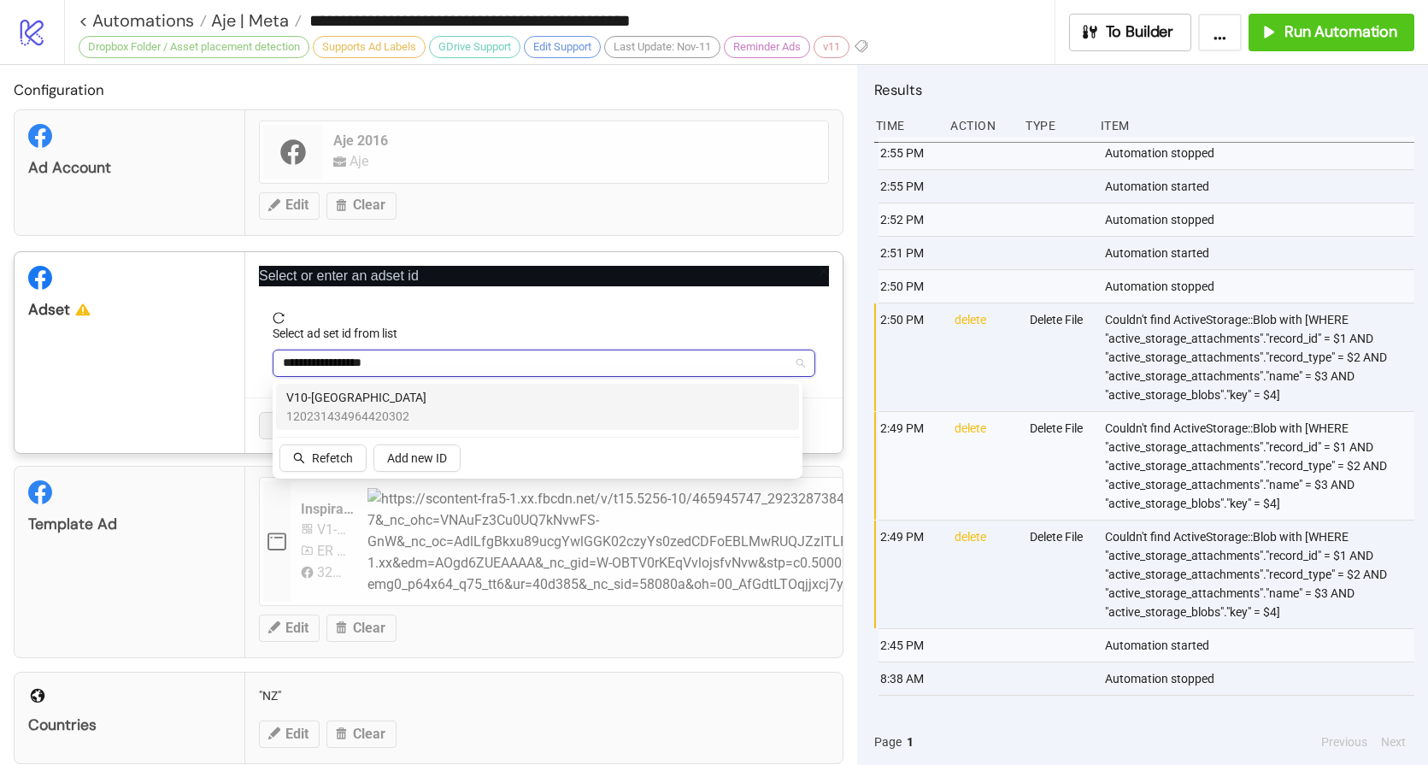
click at [352, 404] on span "V10-[GEOGRAPHIC_DATA]" at bounding box center [356, 397] width 140 height 19
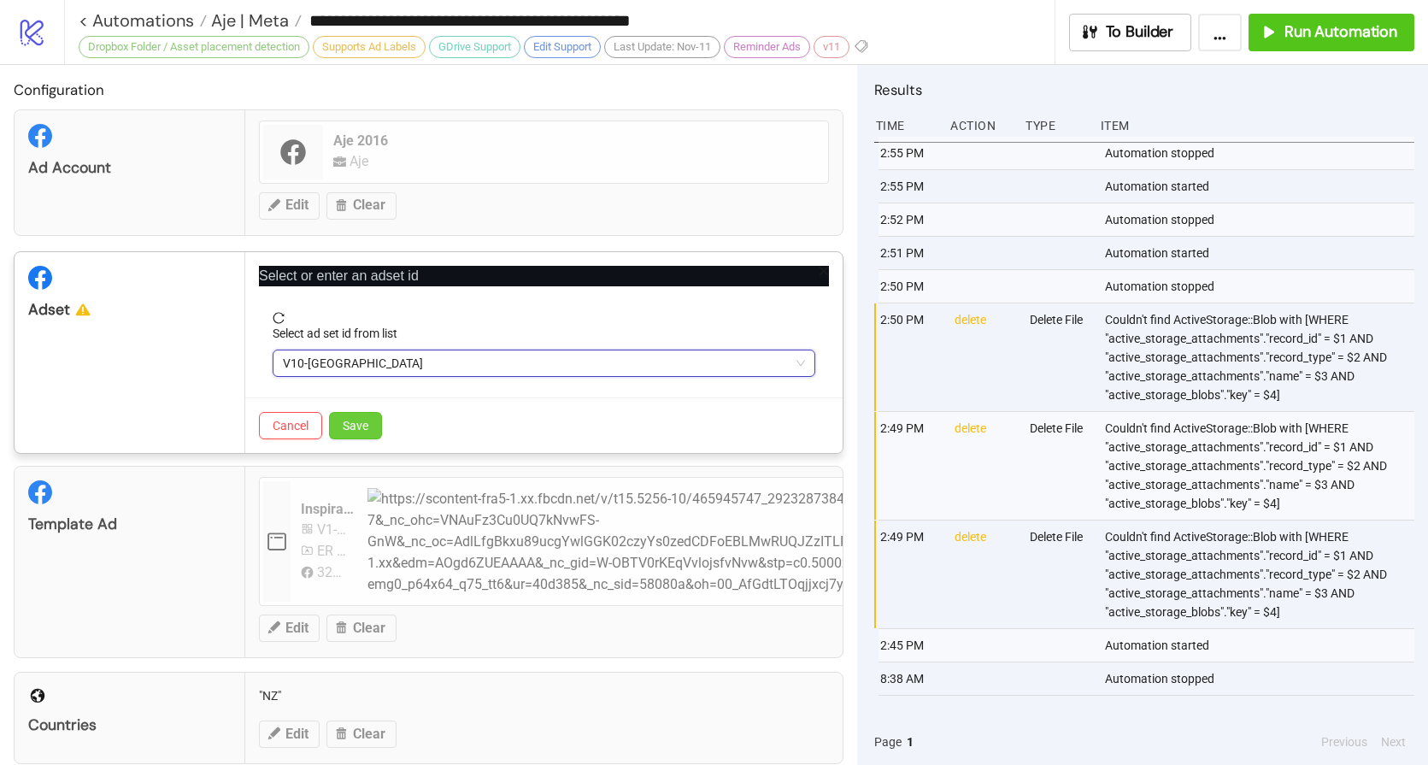
click at [363, 426] on span "Save" at bounding box center [356, 426] width 26 height 14
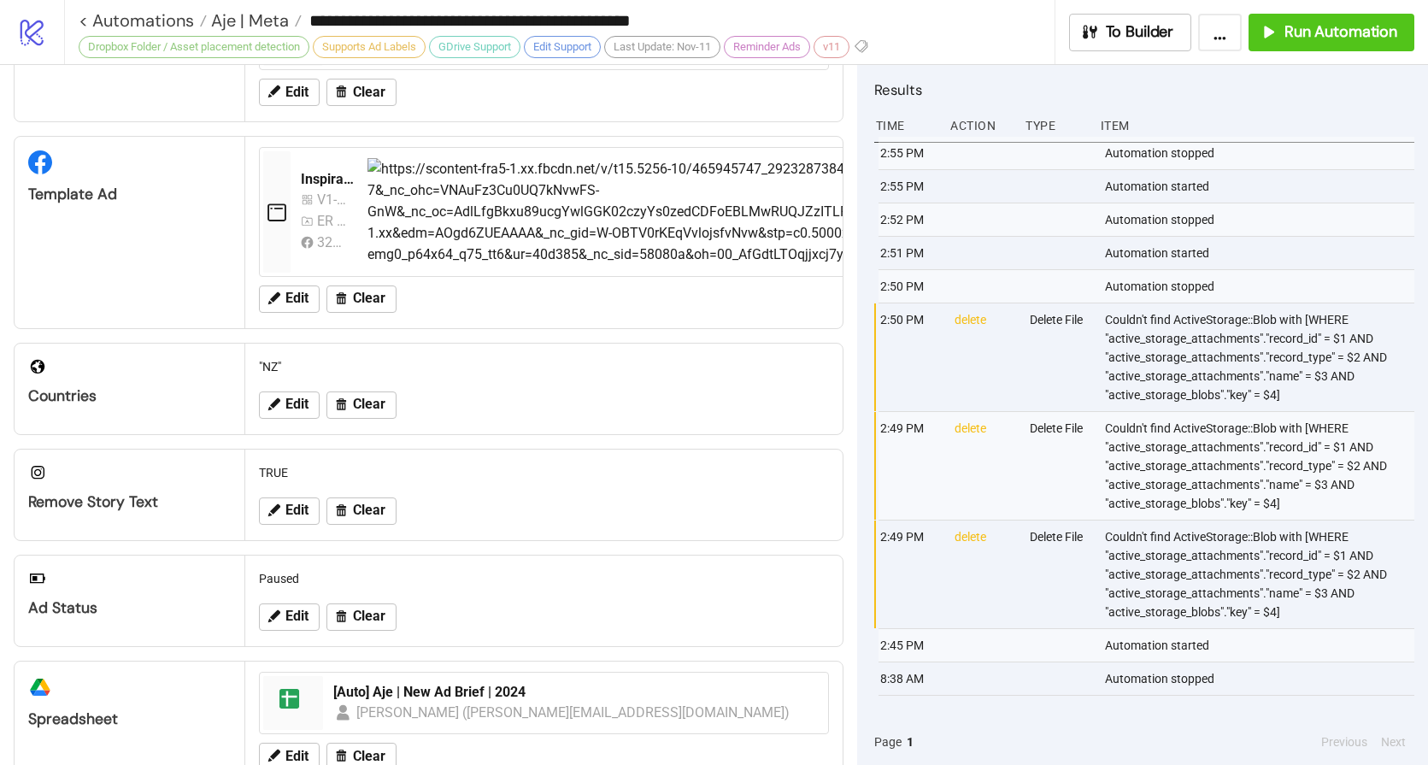
scroll to position [288, 0]
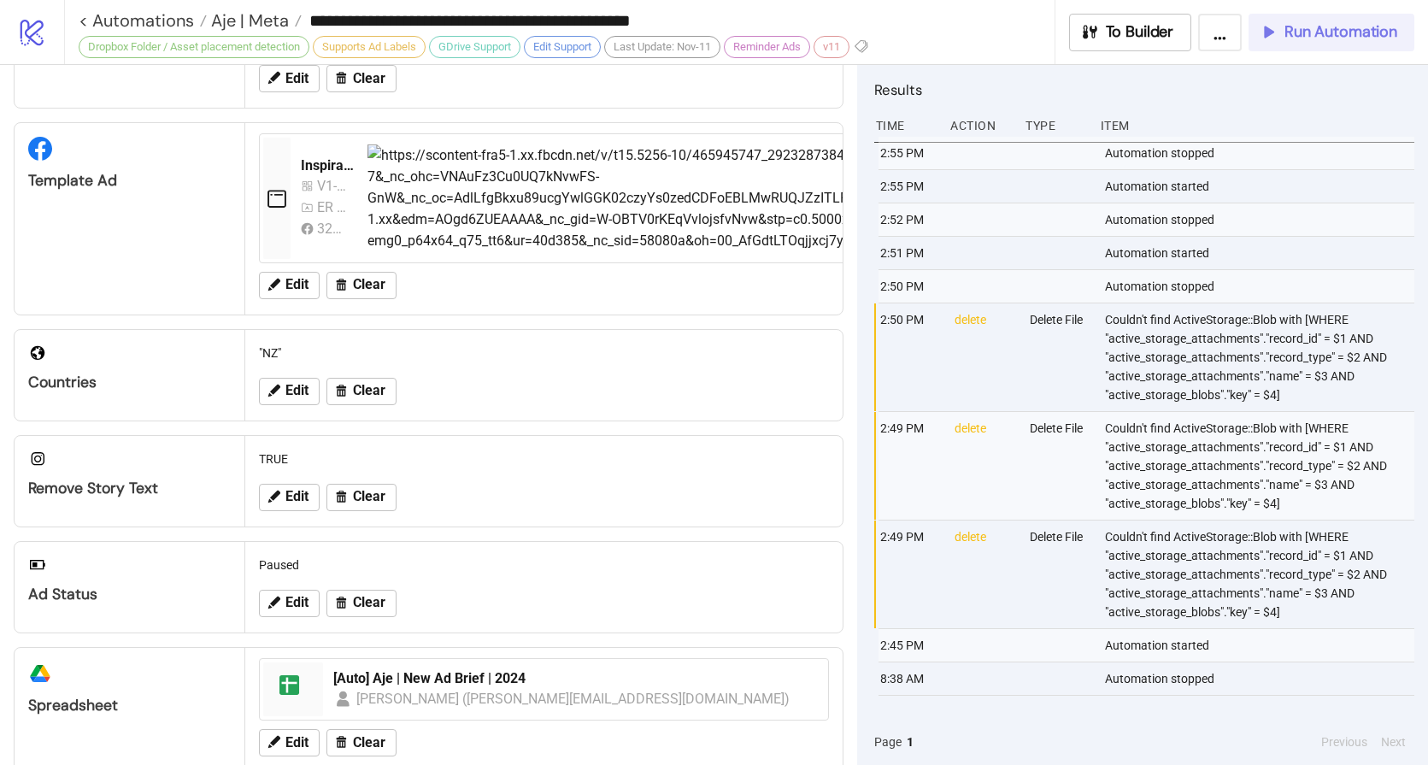
click at [1273, 29] on icon "button" at bounding box center [1268, 31] width 19 height 19
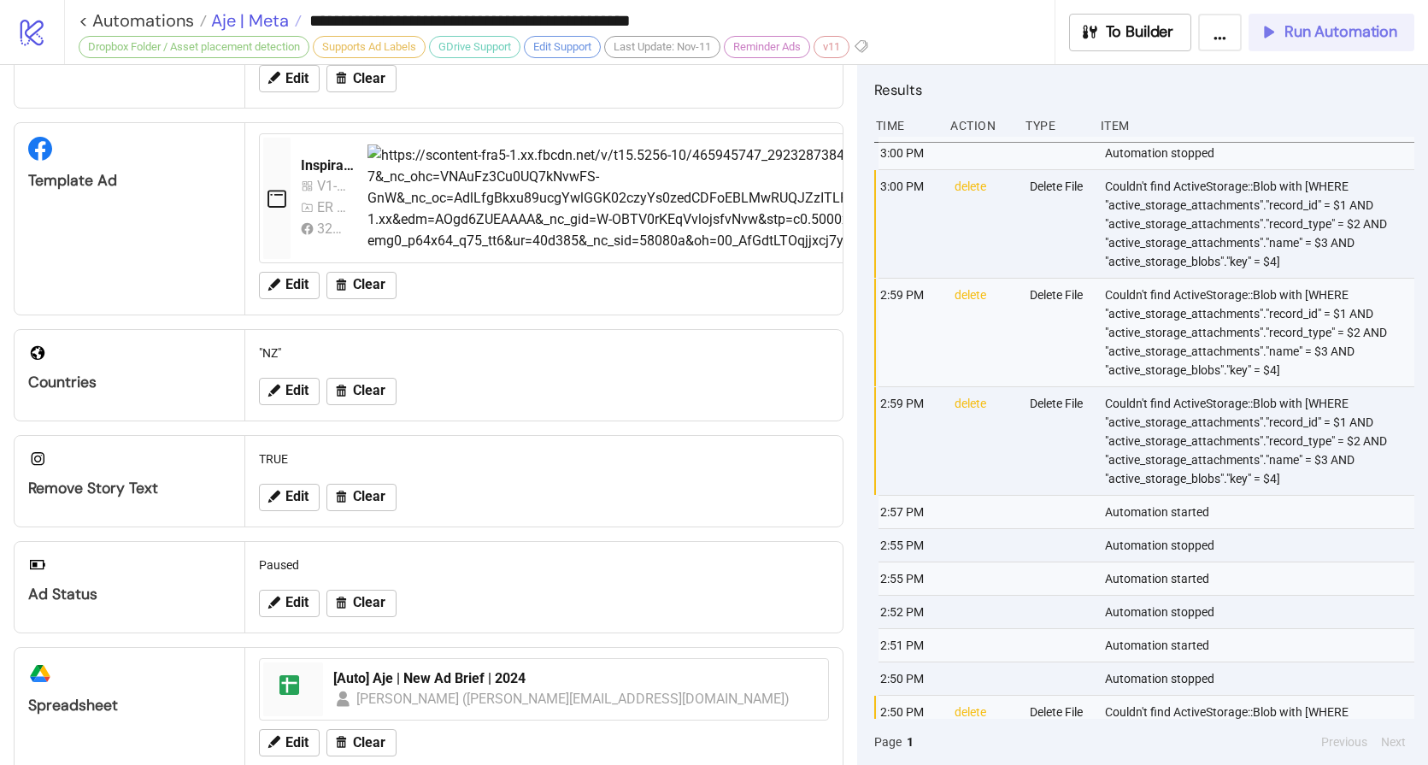
click at [243, 14] on span "Aje | Meta" at bounding box center [248, 20] width 82 height 22
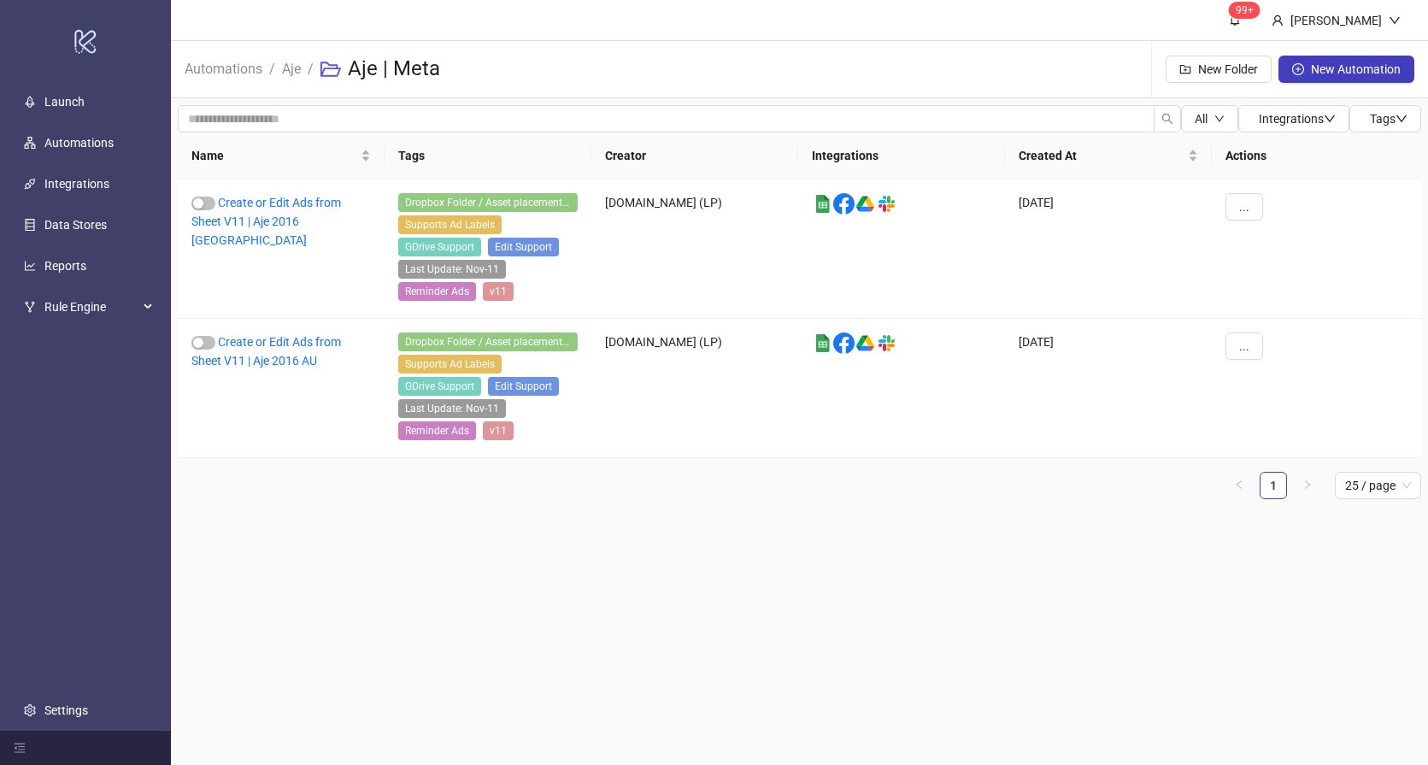
click at [292, 77] on span "Aje" at bounding box center [291, 68] width 19 height 21
click at [294, 69] on link "Aje" at bounding box center [292, 67] width 26 height 19
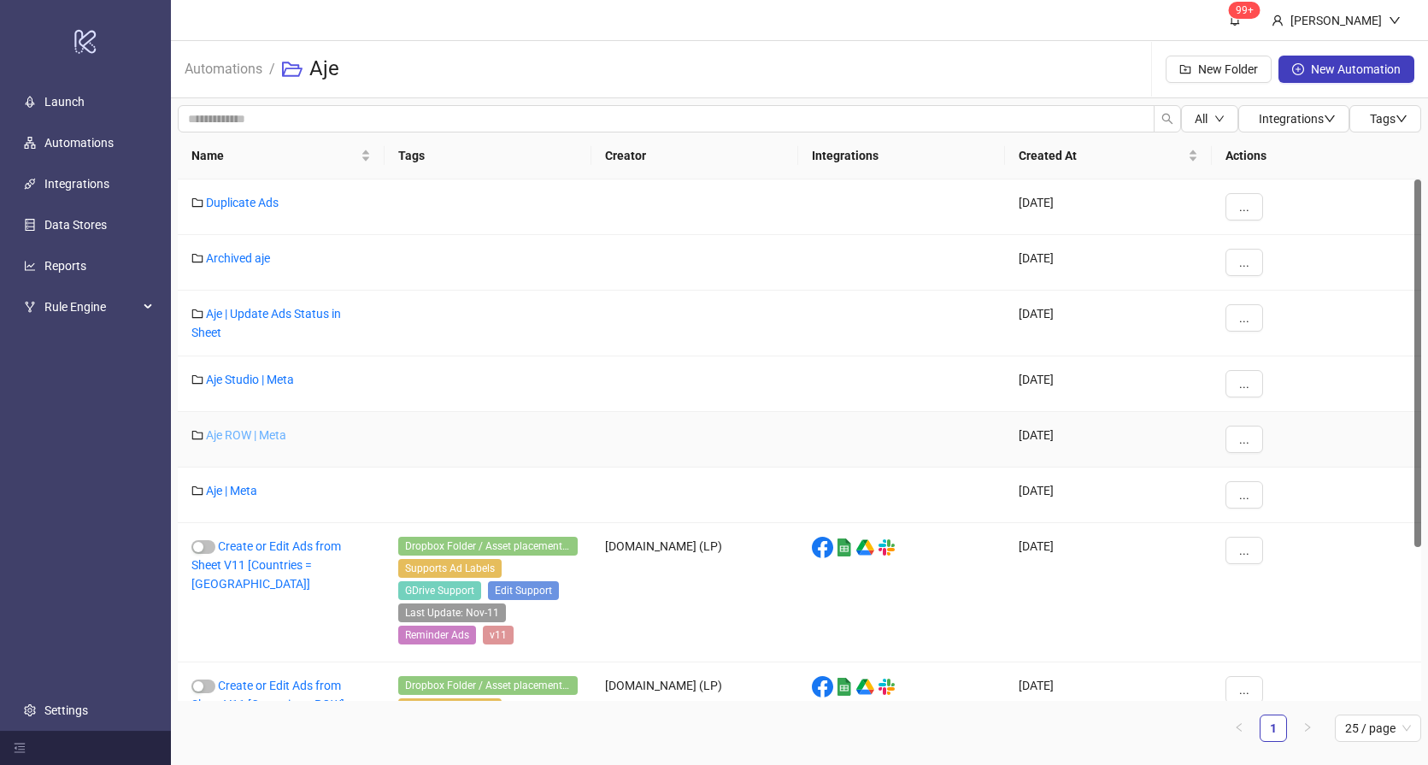
click at [239, 437] on link "Aje ROW | Meta" at bounding box center [246, 435] width 80 height 14
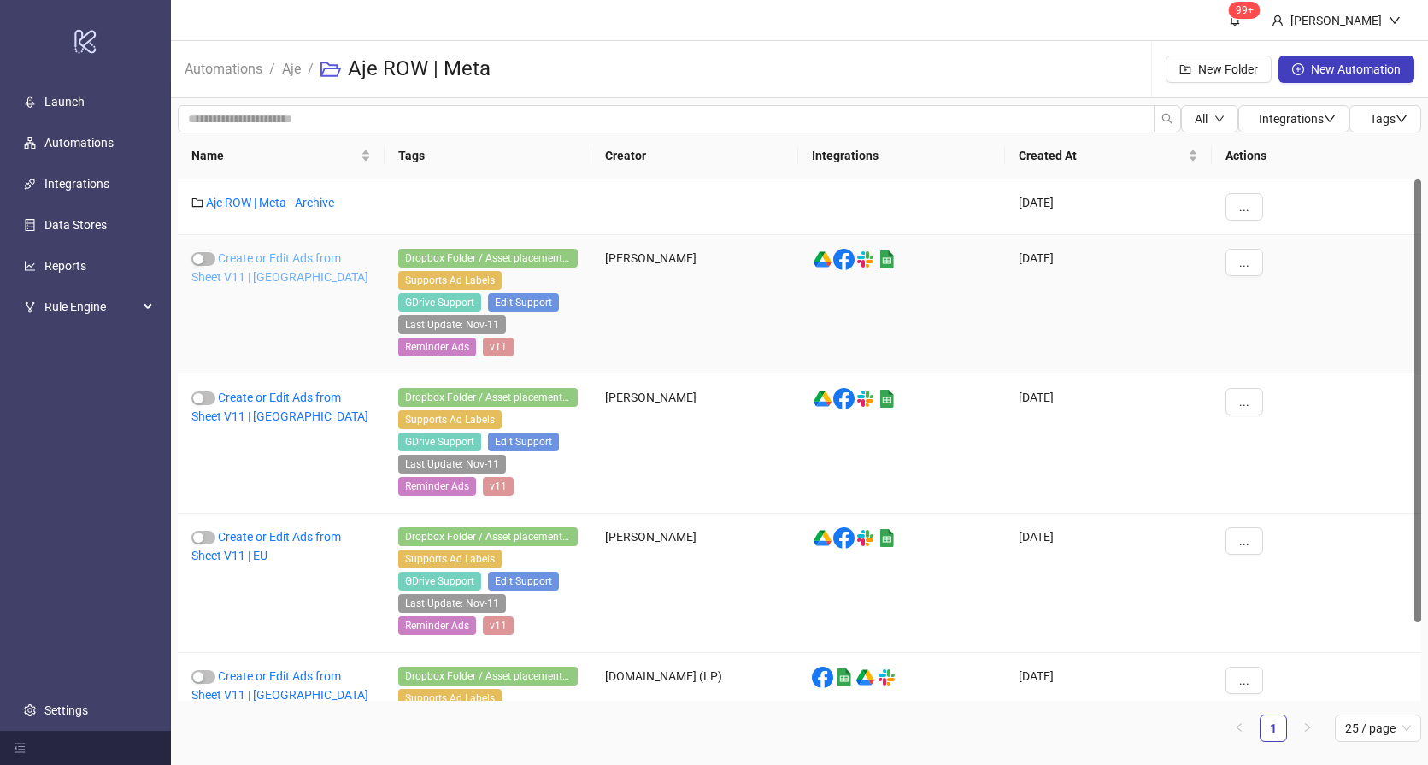
click at [256, 277] on link "Create or Edit Ads from Sheet V11 | [GEOGRAPHIC_DATA]" at bounding box center [279, 267] width 177 height 32
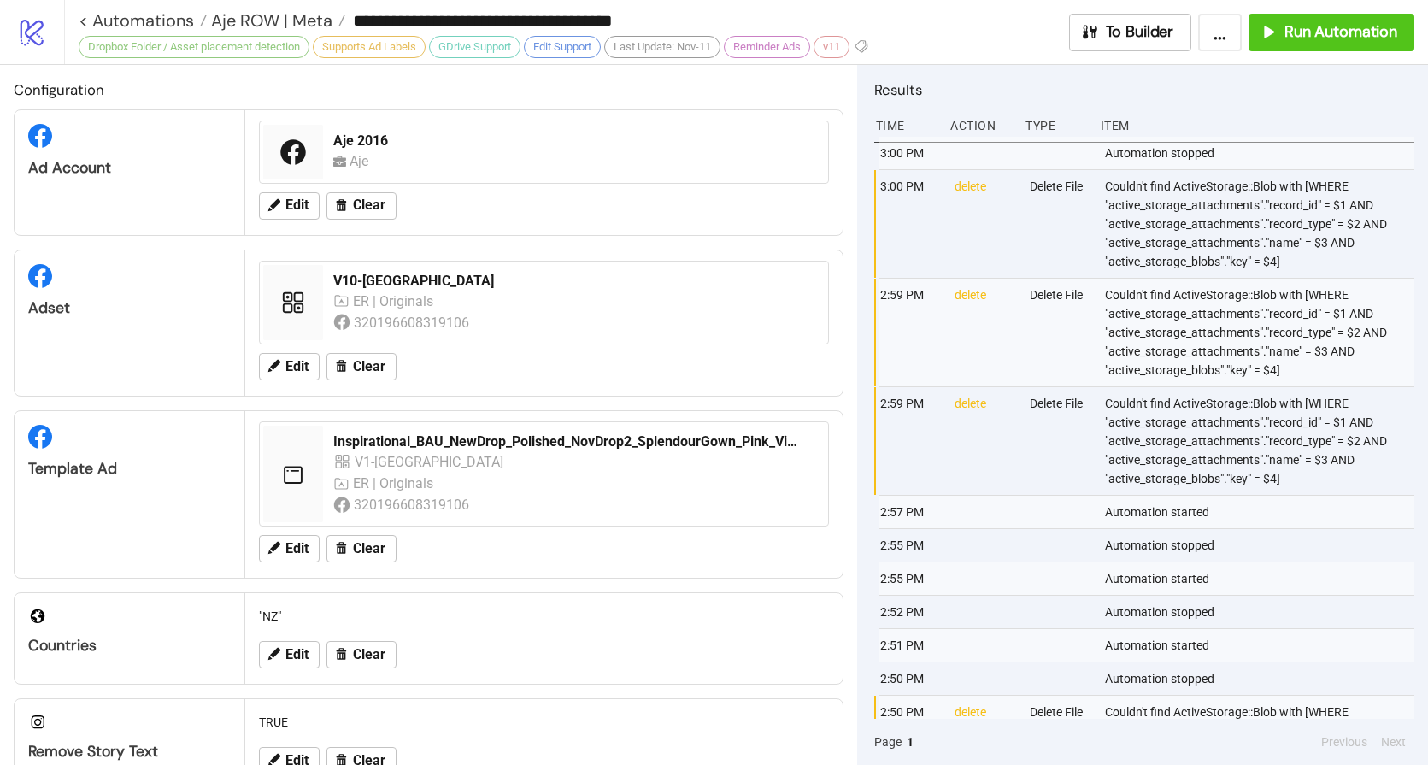
type input "**********"
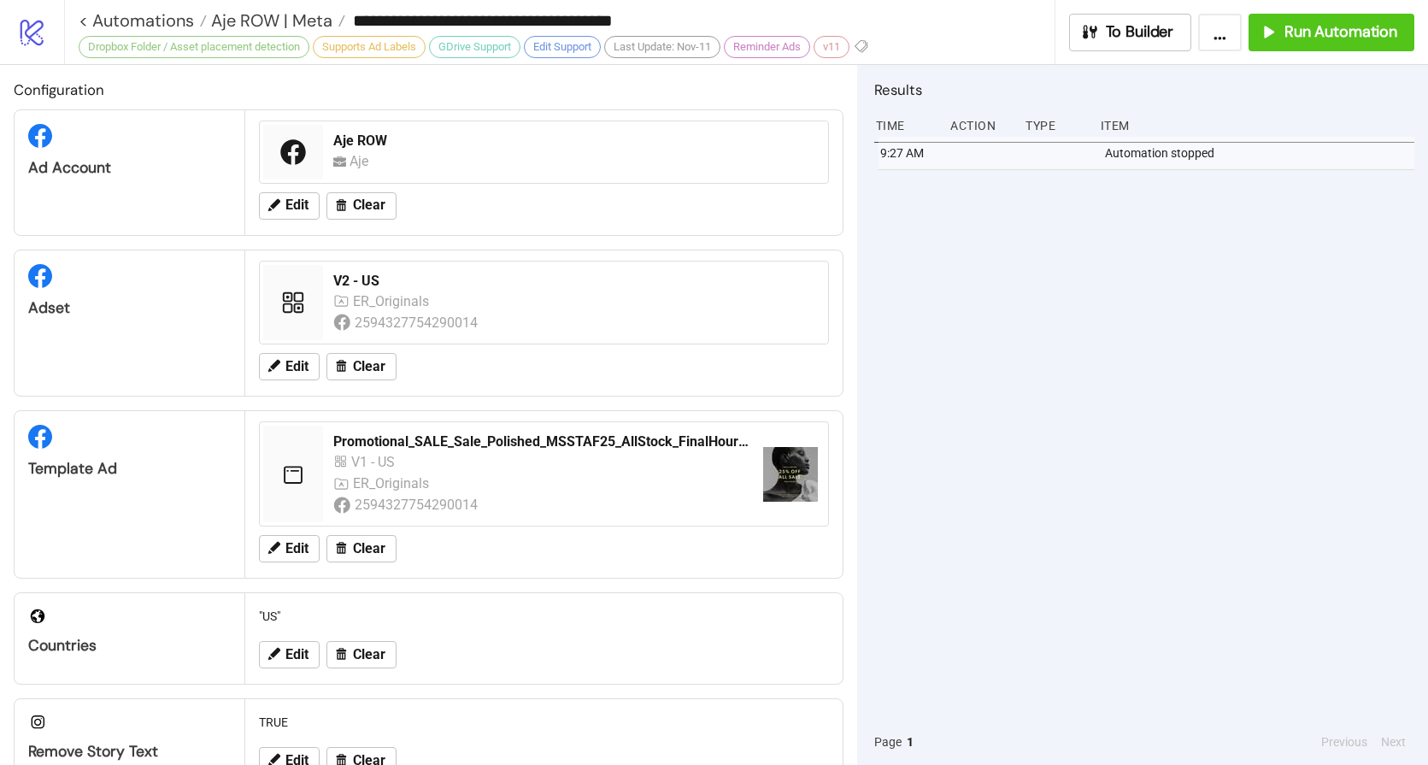
click at [1129, 271] on div "9:27 AM Automation stopped" at bounding box center [1144, 428] width 540 height 582
click at [1335, 29] on span "Run Automation" at bounding box center [1340, 32] width 113 height 20
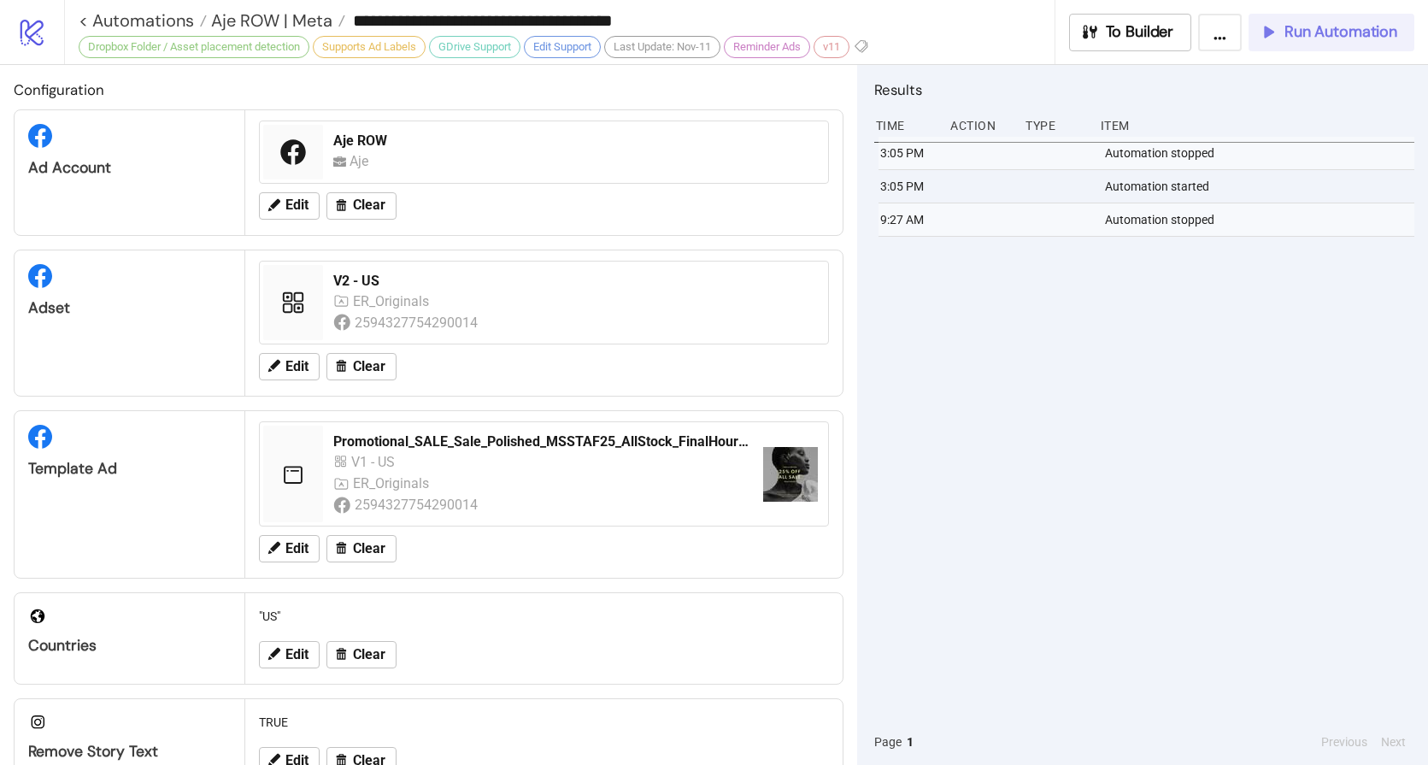
click at [1330, 32] on span "Run Automation" at bounding box center [1340, 32] width 113 height 20
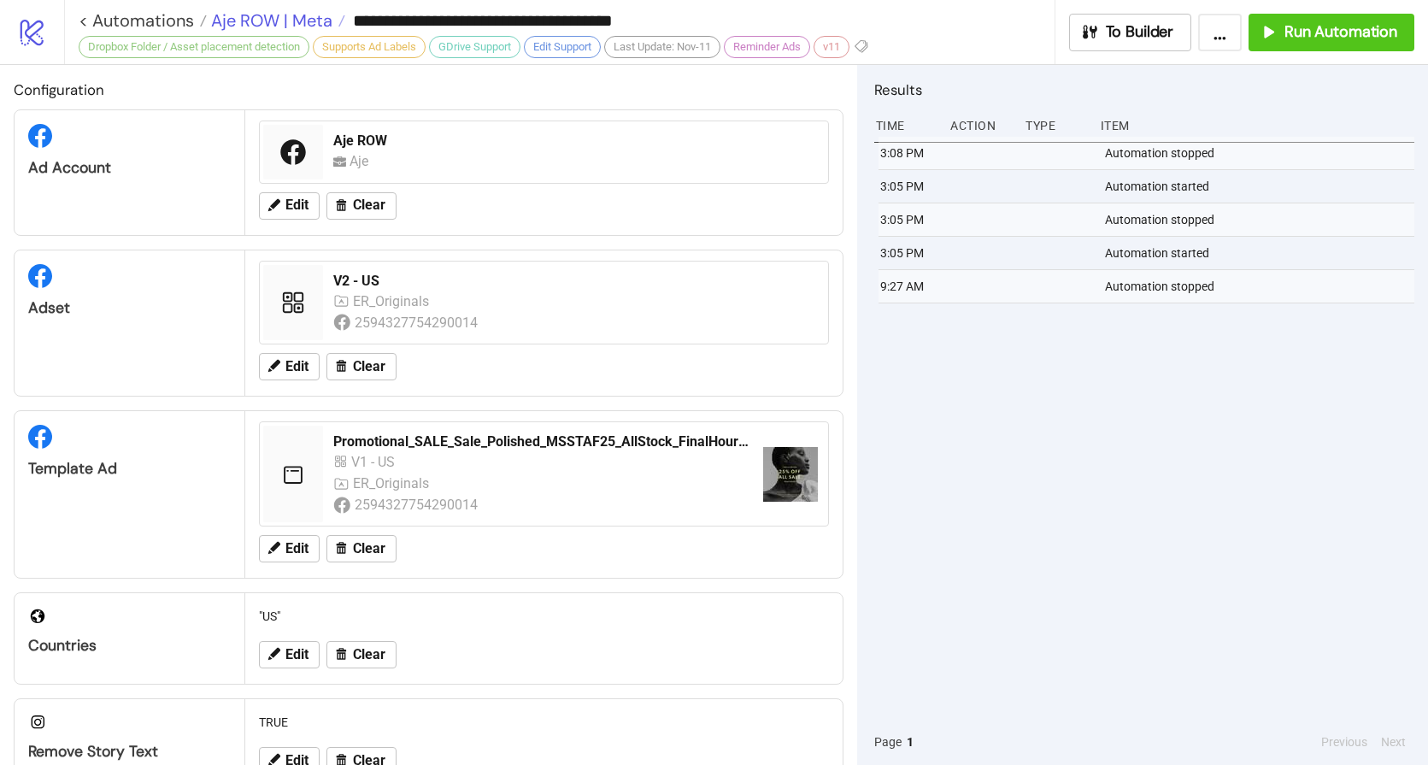
click at [277, 23] on span "Aje ROW | Meta" at bounding box center [270, 20] width 126 height 22
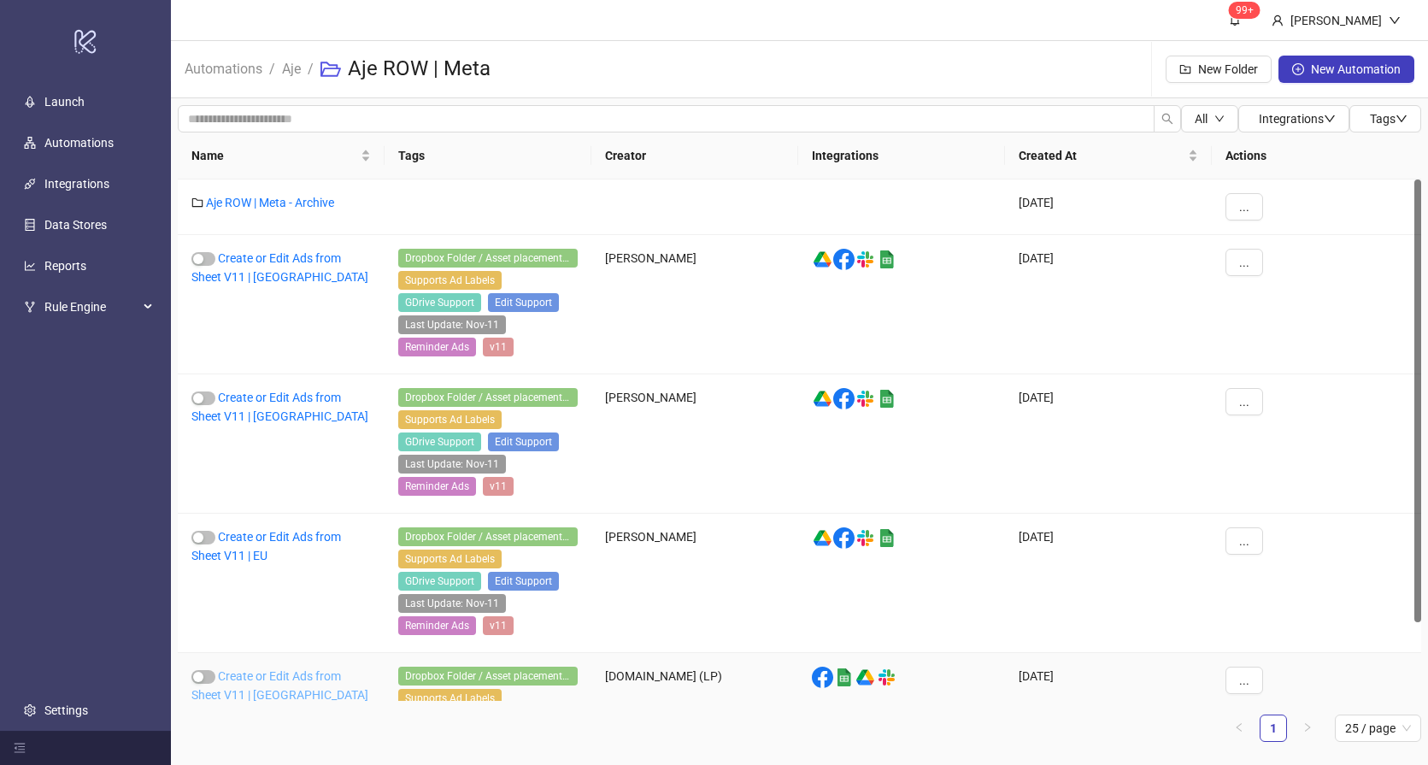
click at [250, 681] on link "Create or Edit Ads from Sheet V11 | [GEOGRAPHIC_DATA]" at bounding box center [279, 685] width 177 height 32
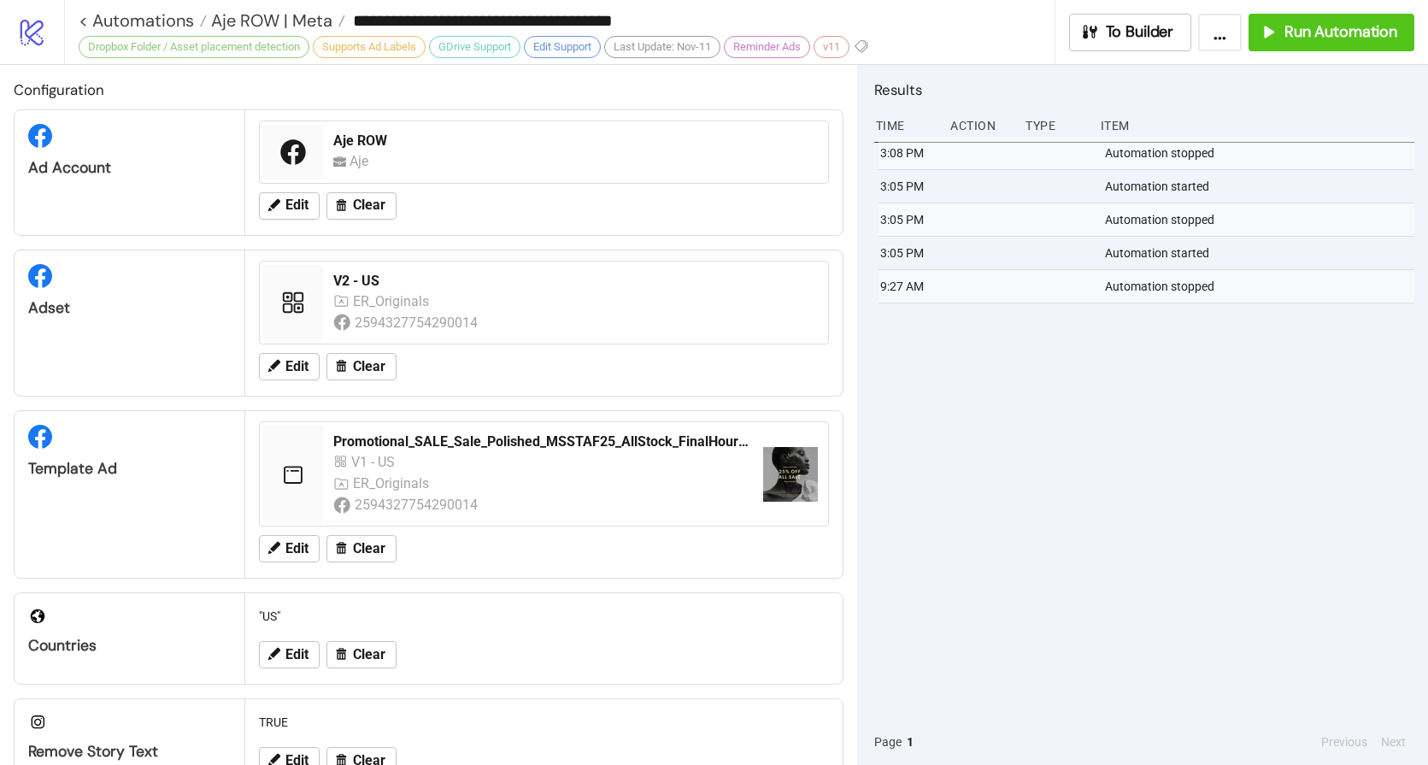
type input "**********"
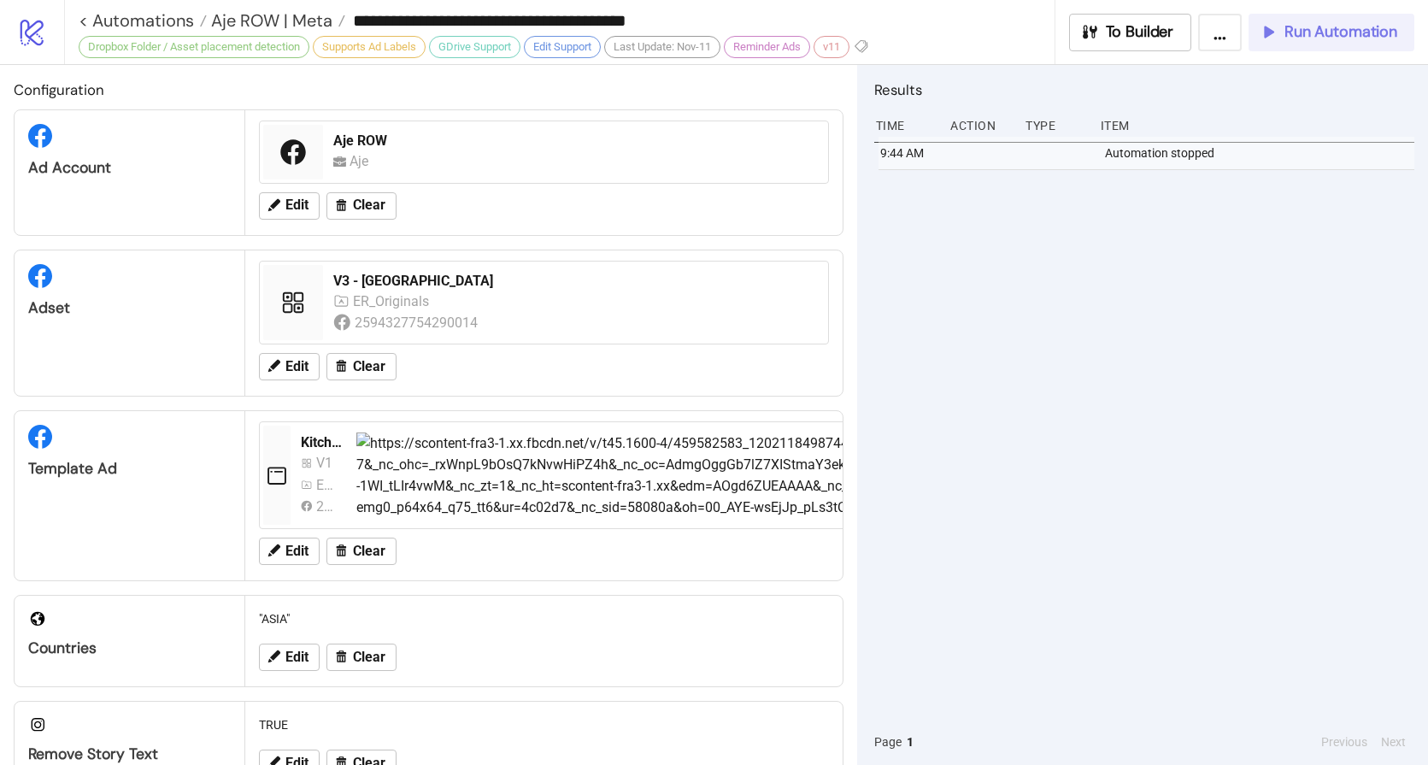
click at [1320, 26] on span "Run Automation" at bounding box center [1340, 32] width 113 height 20
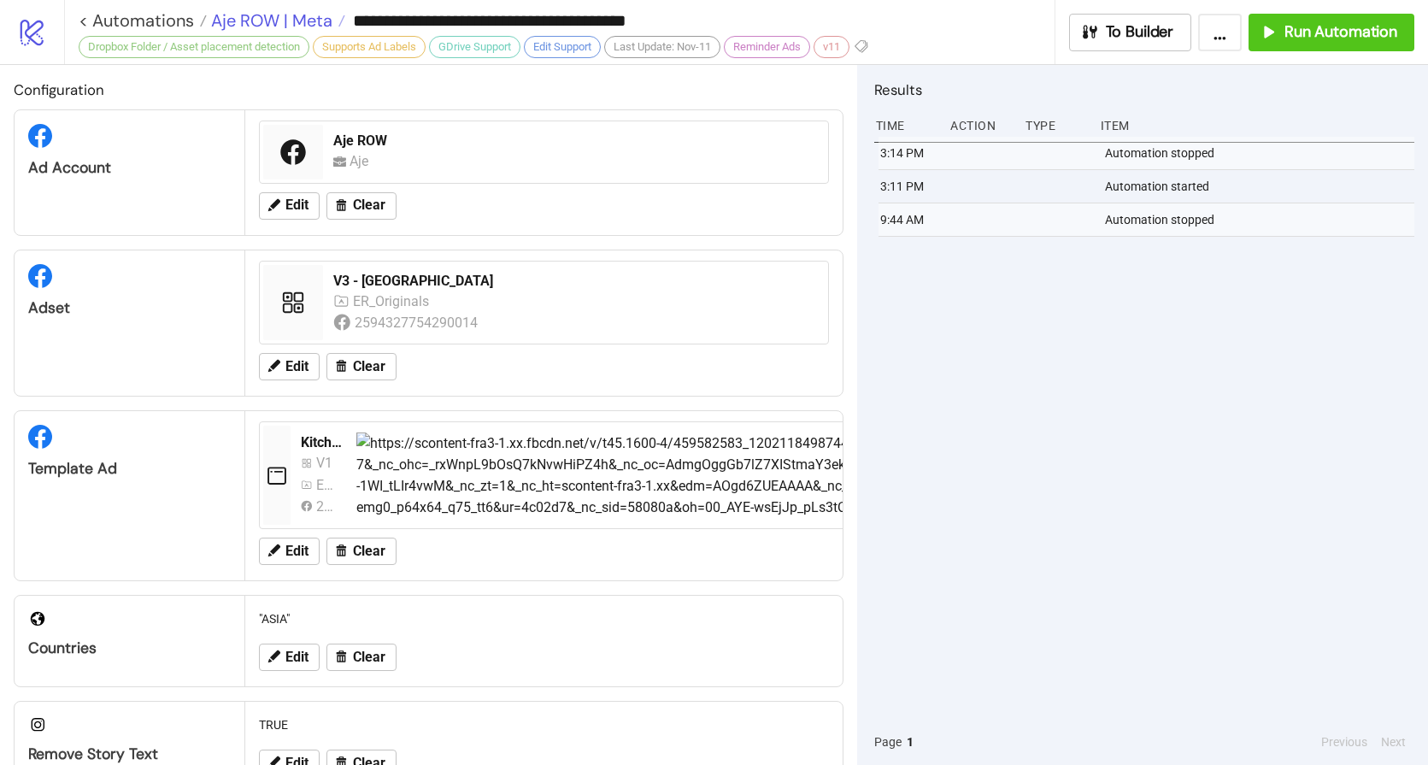
click at [285, 22] on span "Aje ROW | Meta" at bounding box center [270, 20] width 126 height 22
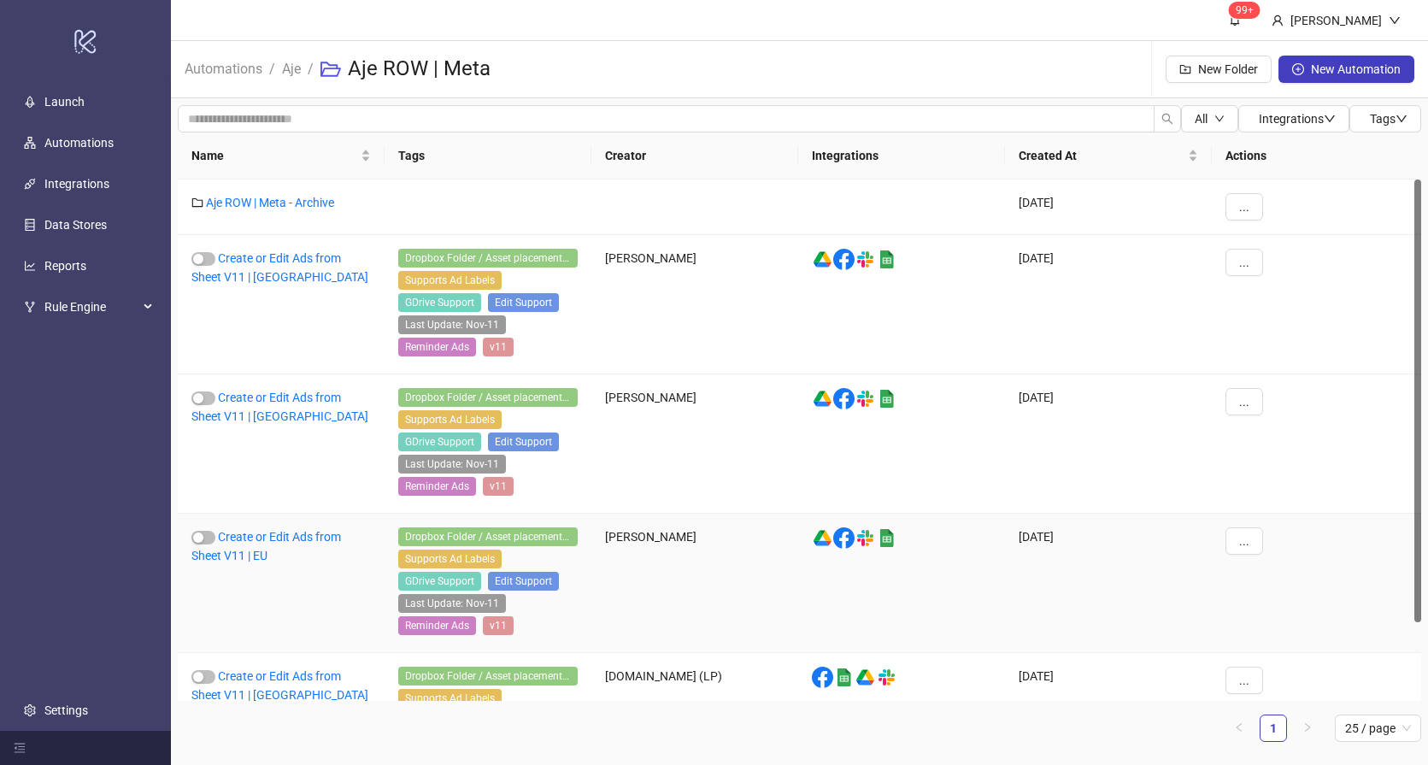
click at [248, 543] on div "Create or Edit Ads from Sheet V11 | EU" at bounding box center [281, 583] width 207 height 139
click at [248, 543] on link "Create or Edit Ads from Sheet V11 | EU" at bounding box center [266, 546] width 150 height 32
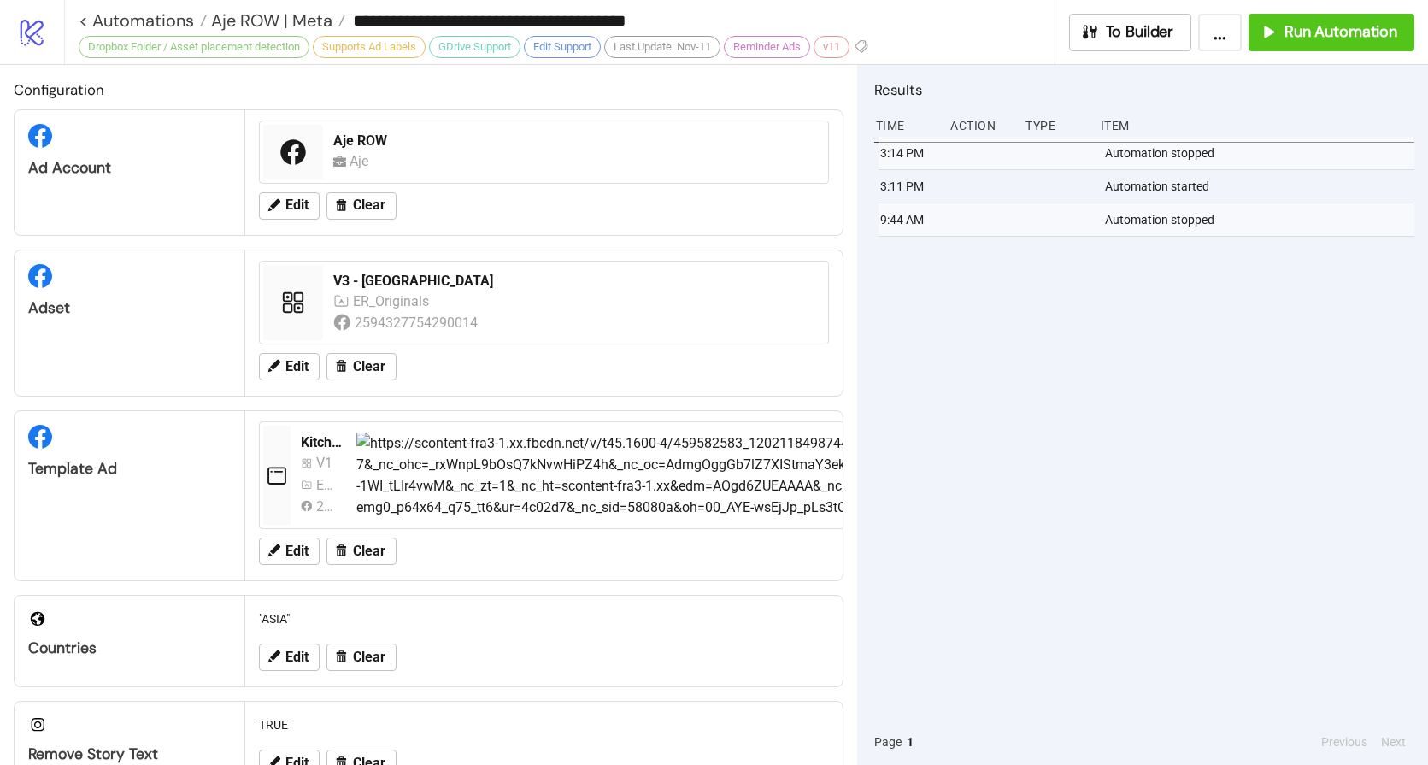
type input "**********"
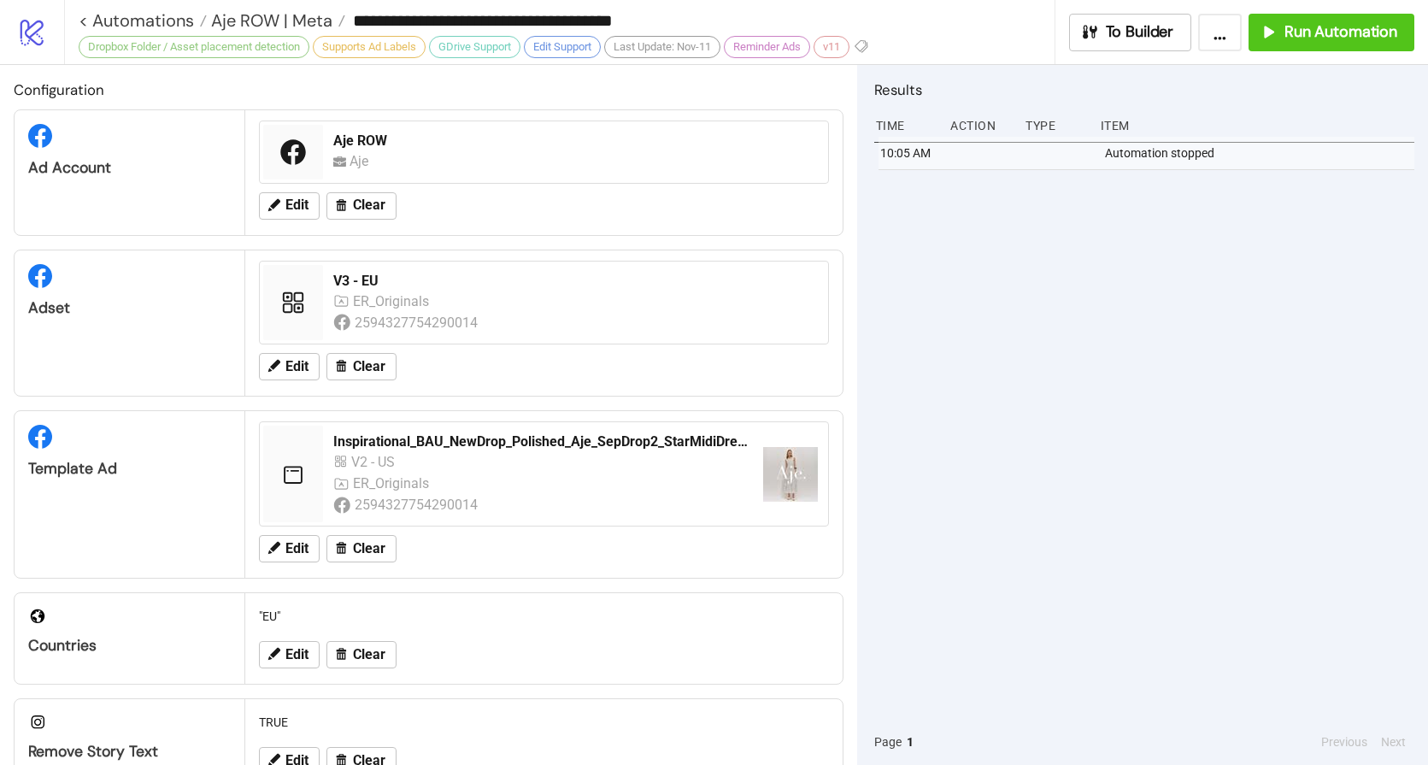
click at [1044, 323] on div "10:05 AM Automation stopped" at bounding box center [1144, 428] width 540 height 582
click at [1336, 32] on span "Run Automation" at bounding box center [1340, 32] width 113 height 20
click at [265, 16] on span "Aje ROW | Meta" at bounding box center [270, 20] width 126 height 22
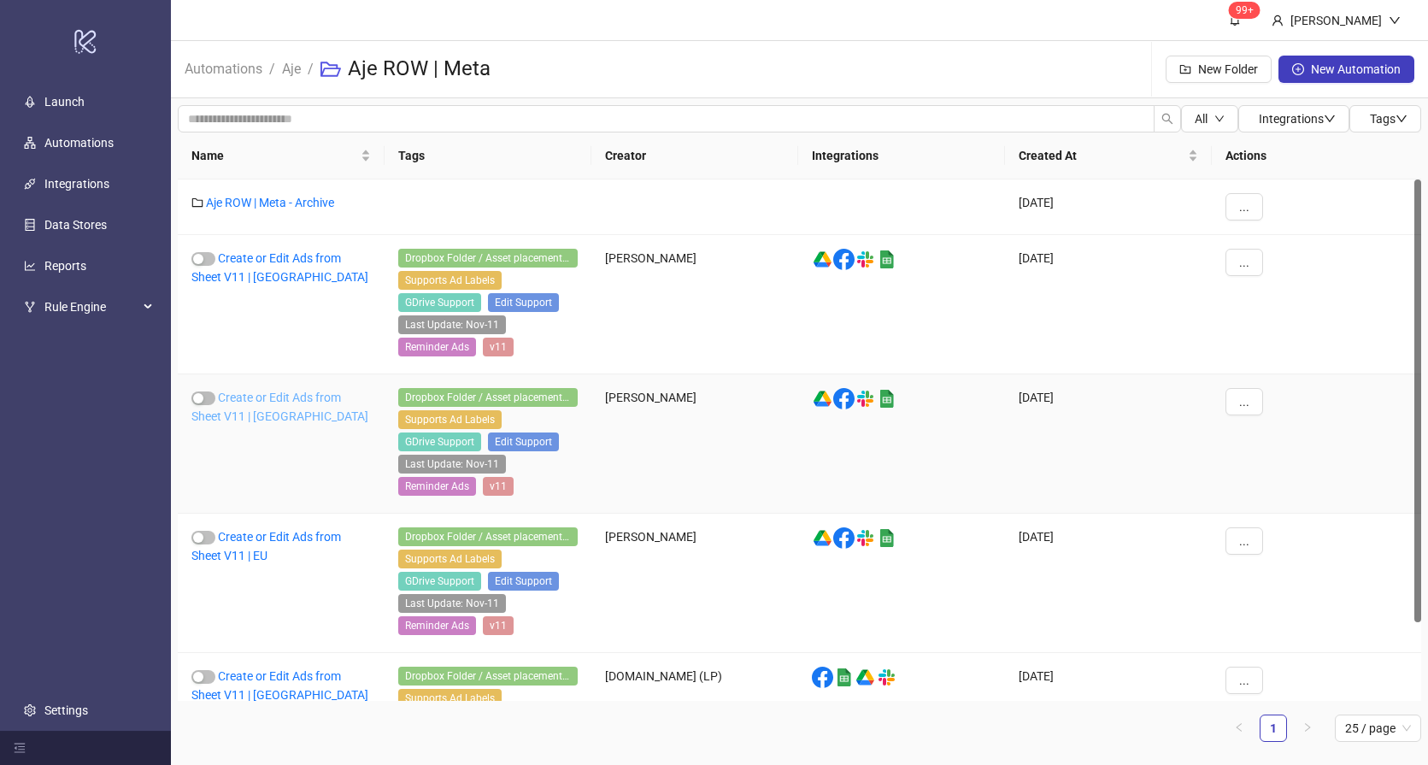
click at [249, 413] on link "Create or Edit Ads from Sheet V11 | [GEOGRAPHIC_DATA]" at bounding box center [279, 406] width 177 height 32
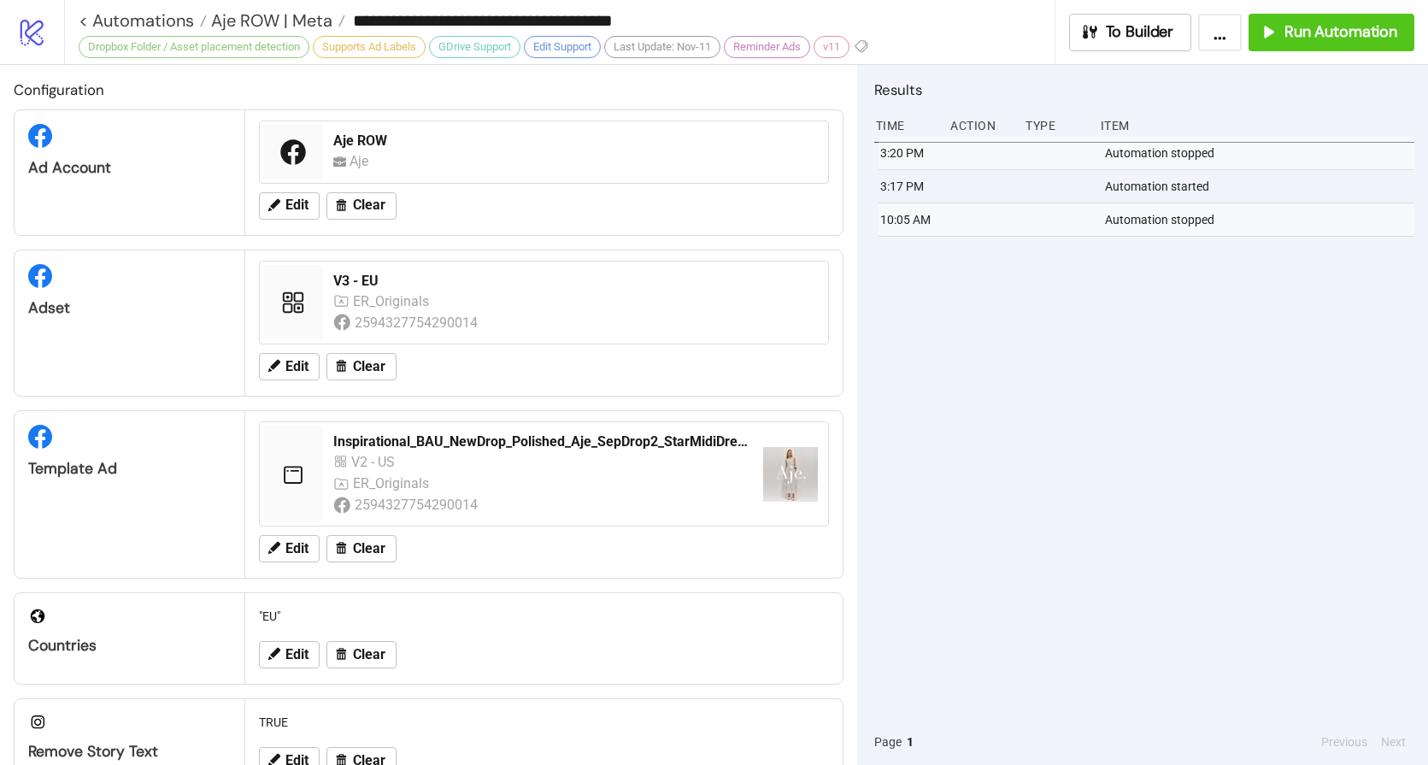
type input "**********"
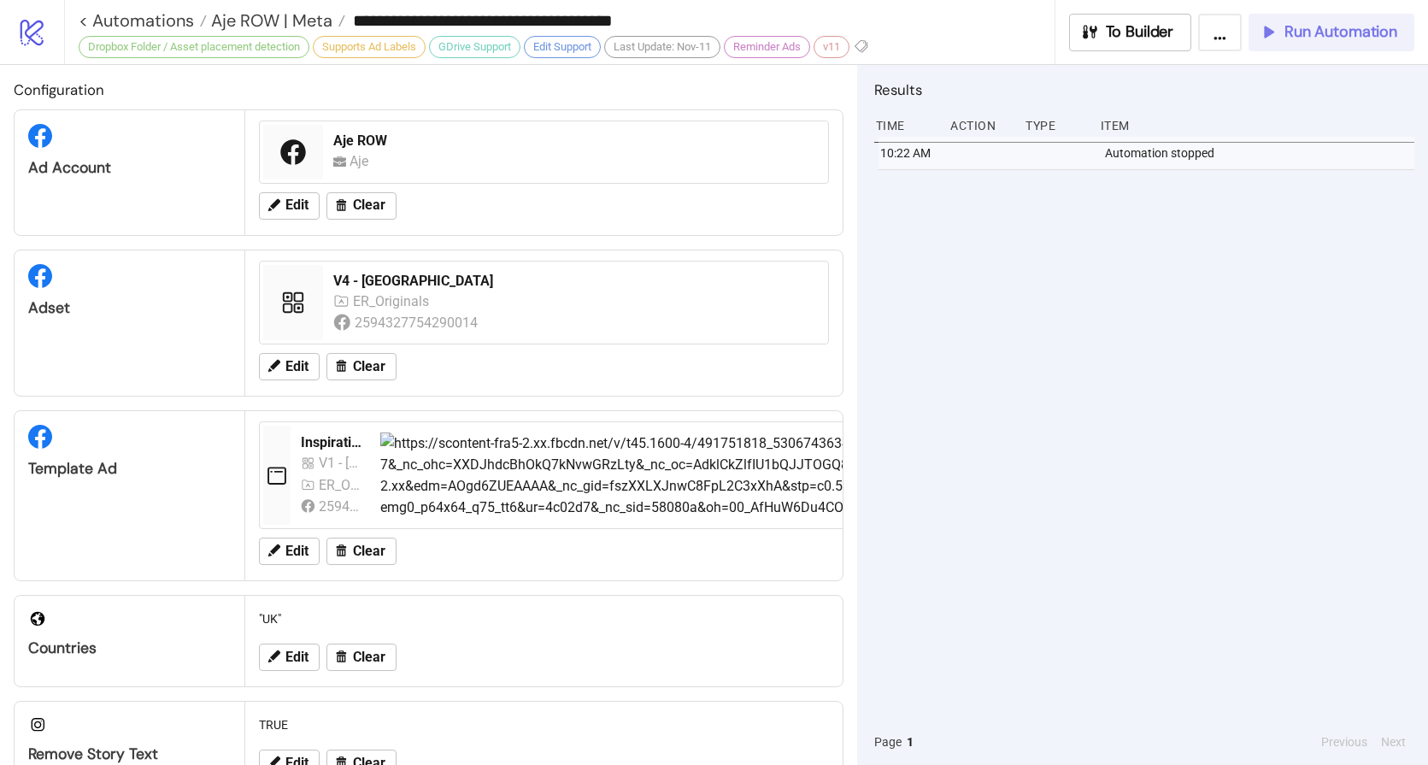
click at [1287, 26] on span "Run Automation" at bounding box center [1340, 32] width 113 height 20
